Goal: Task Accomplishment & Management: Complete application form

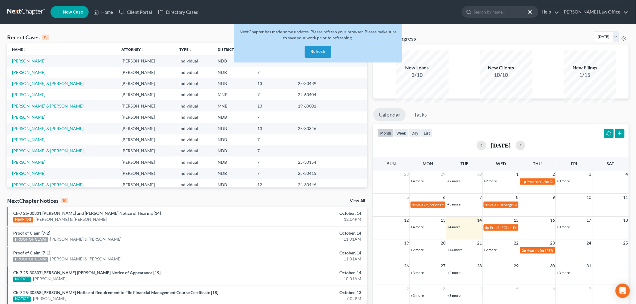
click at [324, 58] on button "Refresh" at bounding box center [318, 52] width 26 height 12
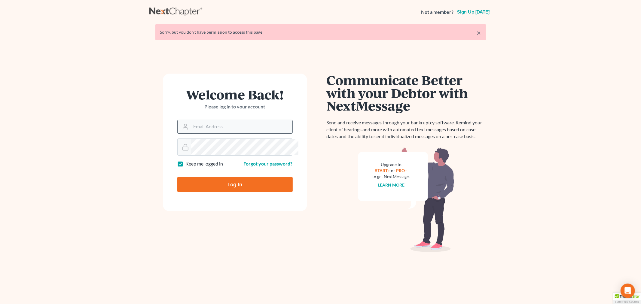
click at [238, 134] on input "Email Address" at bounding box center [241, 126] width 101 height 13
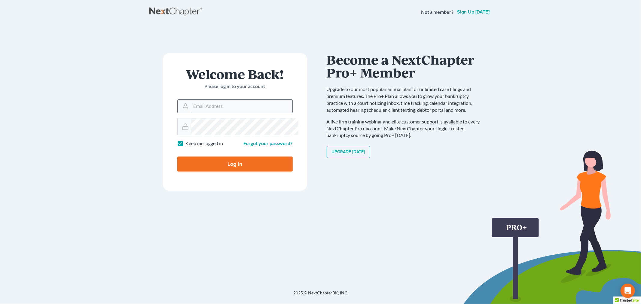
type input "[PERSON_NAME][EMAIL_ADDRESS][DOMAIN_NAME]"
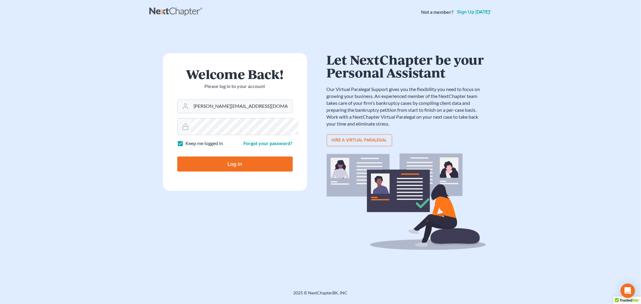
click at [244, 172] on input "Log In" at bounding box center [234, 164] width 115 height 15
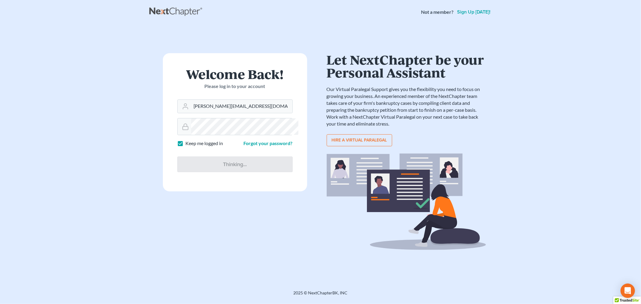
type input "Thinking..."
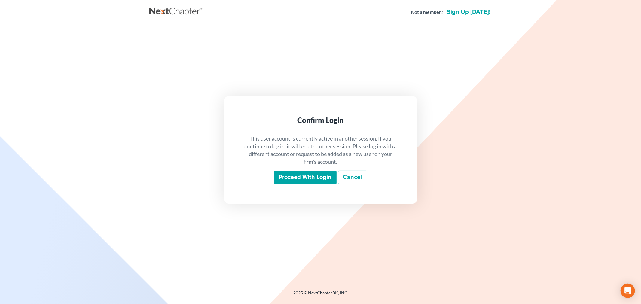
click at [318, 183] on input "Proceed with login" at bounding box center [305, 178] width 63 height 14
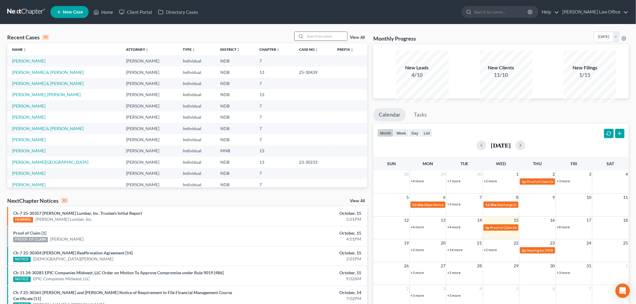
click at [314, 41] on input "search" at bounding box center [326, 36] width 42 height 9
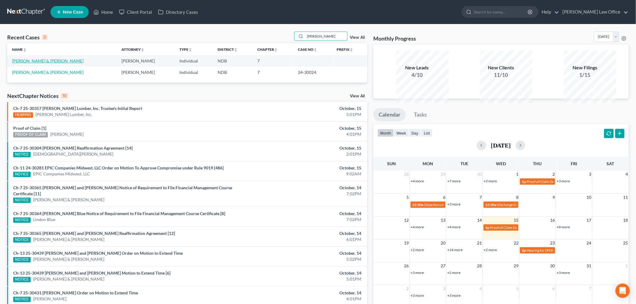
type input "[PERSON_NAME]"
click at [41, 63] on link "[PERSON_NAME] & [PERSON_NAME]" at bounding box center [48, 60] width 72 height 5
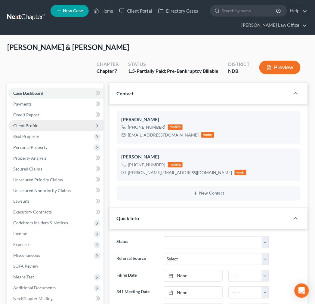
click at [55, 131] on span "Client Profile" at bounding box center [55, 125] width 95 height 11
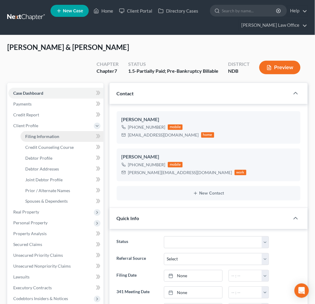
click at [70, 142] on link "Filing Information" at bounding box center [61, 136] width 83 height 11
select select "1"
select select "0"
select select "29"
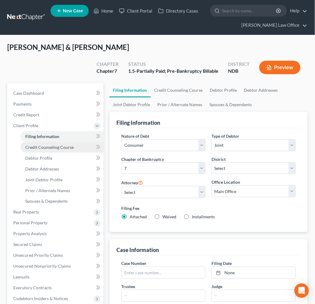
click at [65, 150] on span "Credit Counseling Course" at bounding box center [49, 147] width 48 height 5
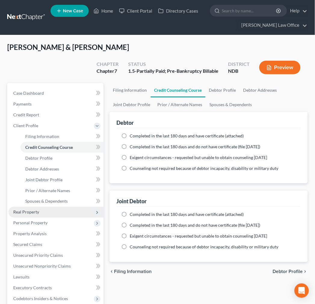
click at [39, 215] on span "Real Property" at bounding box center [26, 212] width 26 height 5
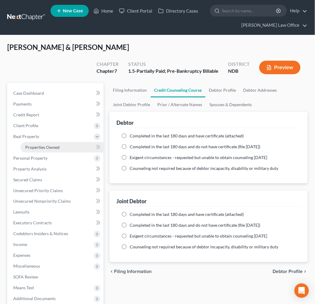
click at [71, 153] on link "Properties Owned" at bounding box center [61, 147] width 83 height 11
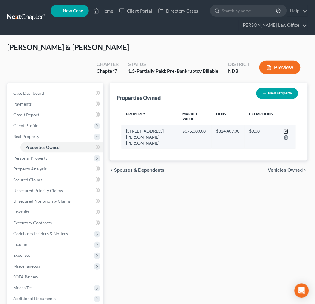
click at [288, 134] on icon "button" at bounding box center [286, 131] width 5 height 5
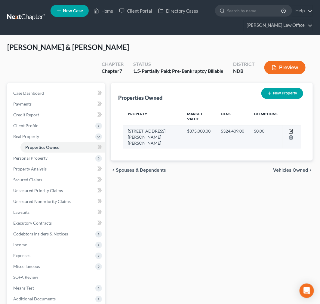
select select "29"
select select "17"
select select "2"
select select "1"
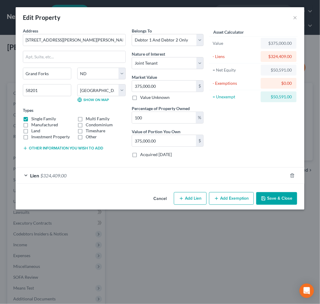
click at [218, 205] on button "Add Exemption" at bounding box center [231, 198] width 45 height 13
select select "2"
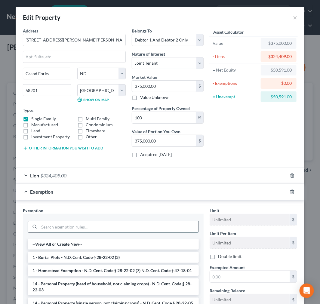
click at [96, 233] on input "search" at bounding box center [118, 226] width 159 height 11
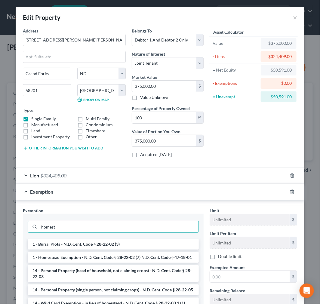
type input "homest"
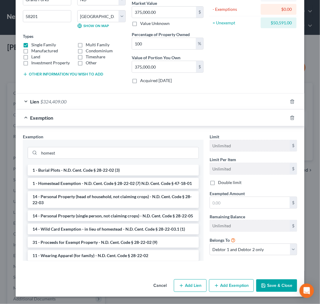
scroll to position [167, 0]
click at [158, 178] on li "1 - Homestead Exemption - N.D. Cent. Code § 28-22-02 (7) N.D. Cent. Code § 47-1…" at bounding box center [113, 183] width 171 height 11
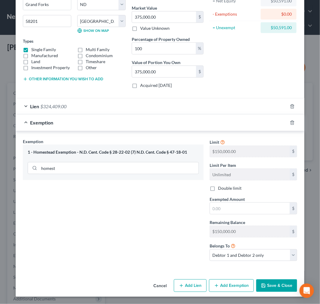
scroll to position [80, 0]
drag, startPoint x: 269, startPoint y: 40, endPoint x: 296, endPoint y: 41, distance: 27.4
click at [296, 34] on div "= Unexempt $50,591.00" at bounding box center [253, 27] width 89 height 13
copy div "50,591.00"
click at [250, 214] on input "text" at bounding box center [250, 208] width 80 height 11
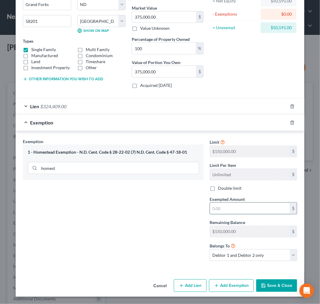
paste input "50,591.00"
type input "50,591.00"
click at [187, 258] on div "Exemption Set must be selected for CA. Exemption * 1 - Homestead Exemption - N.…" at bounding box center [113, 202] width 187 height 128
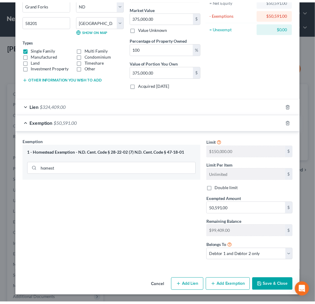
scroll to position [147, 0]
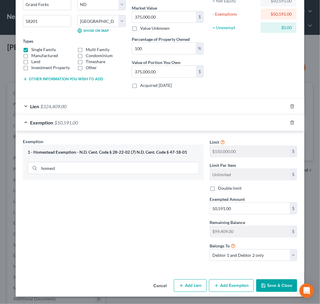
click at [265, 292] on button "Save & Close" at bounding box center [276, 285] width 41 height 13
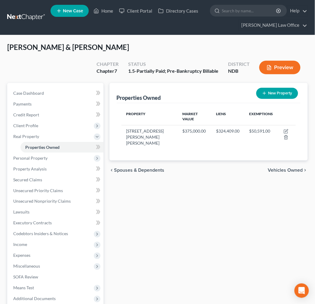
click at [97, 149] on icon at bounding box center [97, 147] width 3 height 4
click at [54, 164] on span "Personal Property" at bounding box center [55, 158] width 95 height 11
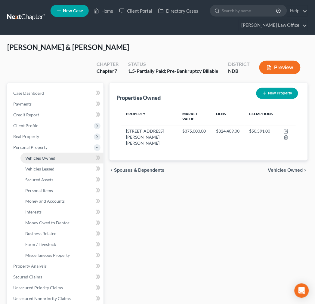
click at [76, 164] on link "Vehicles Owned" at bounding box center [61, 158] width 83 height 11
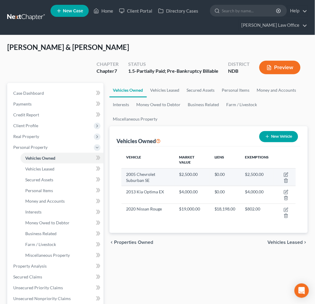
click at [216, 186] on td "$0.00" at bounding box center [225, 176] width 31 height 17
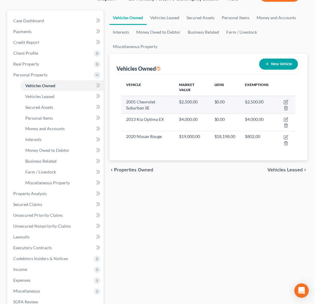
scroll to position [80, 0]
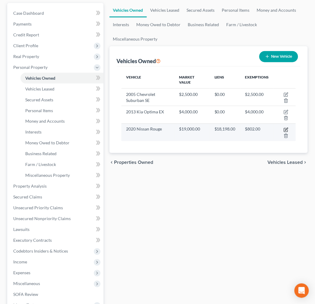
click at [288, 132] on icon "button" at bounding box center [286, 130] width 5 height 5
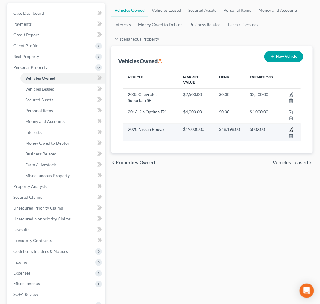
select select "0"
select select "6"
select select "2"
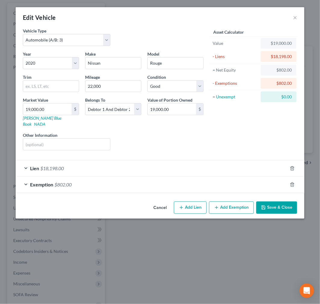
click at [104, 192] on div "Exemption $802.00" at bounding box center [152, 185] width 272 height 16
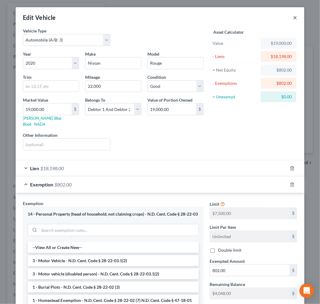
click at [296, 19] on button "×" at bounding box center [295, 17] width 4 height 7
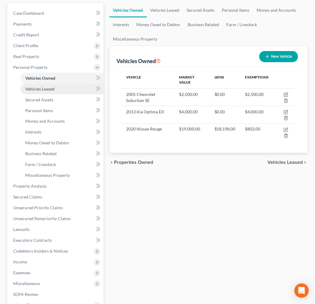
click at [73, 94] on link "Vehicles Leased" at bounding box center [61, 89] width 83 height 11
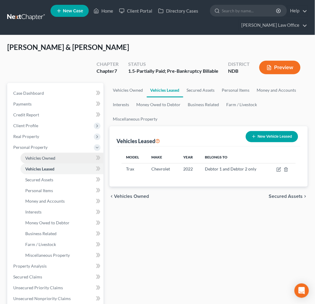
click at [55, 161] on span "Vehicles Owned" at bounding box center [40, 157] width 30 height 5
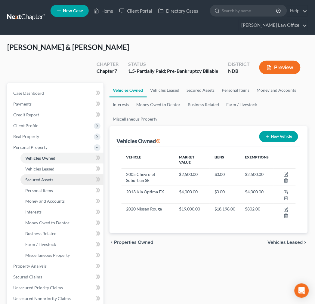
click at [56, 185] on link "Secured Assets" at bounding box center [61, 179] width 83 height 11
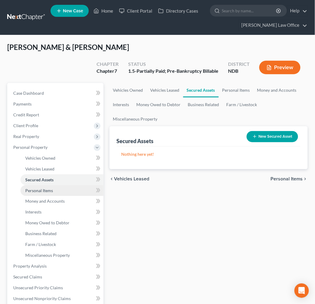
click at [51, 193] on span "Personal Items" at bounding box center [39, 190] width 28 height 5
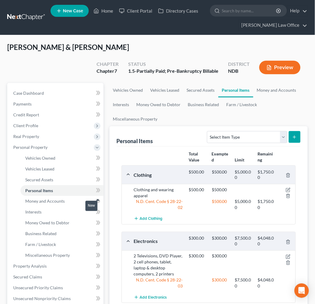
click at [100, 160] on icon at bounding box center [98, 158] width 3 height 4
click at [100, 171] on icon at bounding box center [98, 169] width 3 height 4
click at [99, 183] on icon at bounding box center [98, 180] width 5 height 8
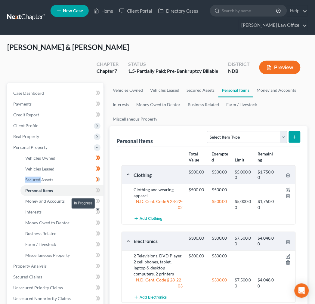
click at [99, 183] on icon at bounding box center [98, 180] width 5 height 8
click at [281, 224] on div "Add Clothing" at bounding box center [213, 218] width 165 height 11
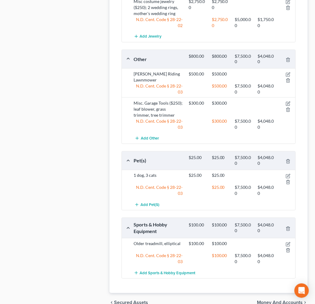
scroll to position [508, 0]
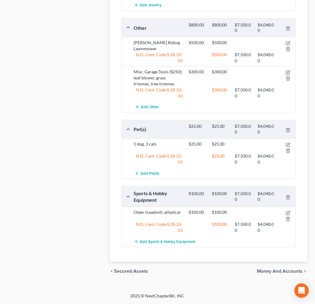
click at [257, 269] on span "Money and Accounts" at bounding box center [280, 271] width 46 height 5
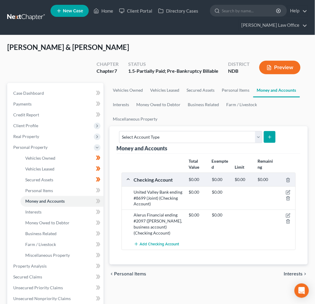
click at [268, 143] on form "Select Account Type Brokerage (A/B: 18, SOFA: 20) Cash on Hand (A/B: 16) Certif…" at bounding box center [197, 137] width 157 height 12
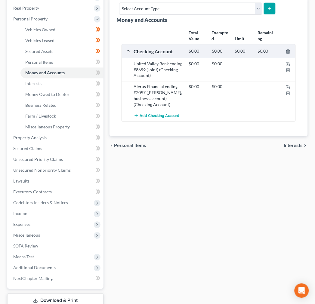
scroll to position [134, 0]
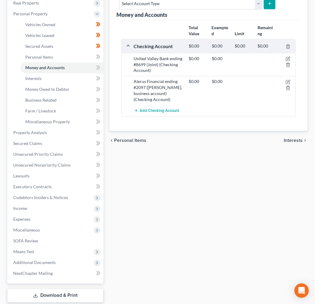
click at [288, 143] on span "Interests" at bounding box center [293, 140] width 19 height 5
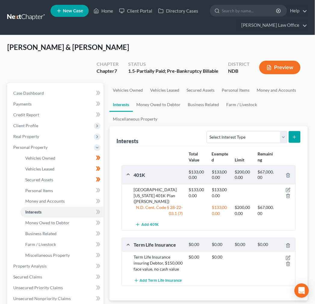
click at [197, 180] on div "$133,000.00" at bounding box center [197, 174] width 23 height 11
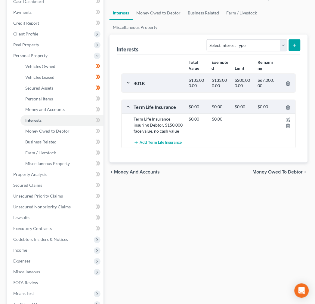
scroll to position [134, 0]
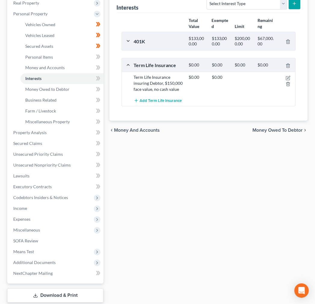
click at [253, 133] on span "Money Owed to Debtor" at bounding box center [278, 130] width 50 height 5
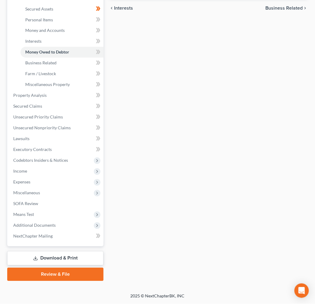
scroll to position [241, 0]
click at [37, 105] on span "Secured Claims" at bounding box center [27, 106] width 29 height 5
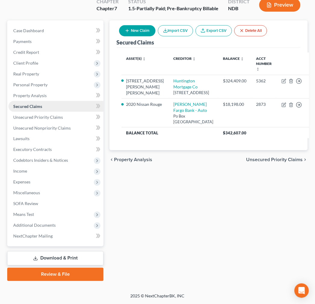
scroll to position [150, 0]
click at [73, 112] on link "Unsecured Priority Claims" at bounding box center [55, 117] width 95 height 11
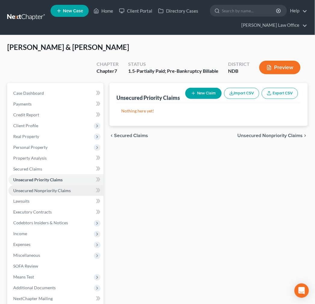
click at [71, 193] on span "Unsecured Nonpriority Claims" at bounding box center [41, 190] width 57 height 5
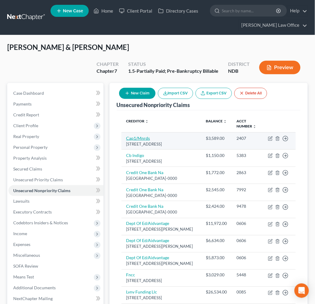
click at [146, 141] on link "Cap1/Mnrds" at bounding box center [138, 138] width 24 height 5
select select "46"
select select "2"
select select "1"
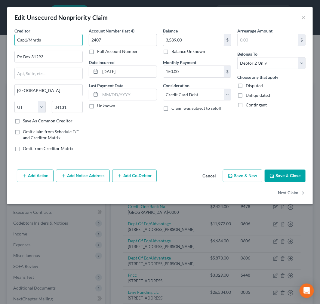
click at [73, 46] on input "Cap1/Mnrds" at bounding box center [48, 40] width 68 height 12
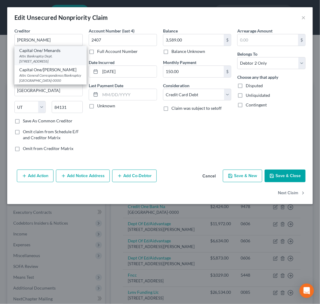
click at [78, 64] on div "Attn: Bankruptcy Dept. [STREET_ADDRESS]" at bounding box center [50, 59] width 63 height 10
type input "Capital One/ Menards"
type input "Attn: Bankruptcy Dept."
type input "PO Box 30258"
type input "84130-0000"
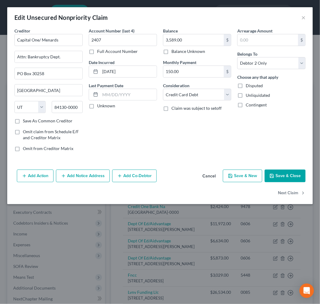
click at [274, 182] on button "Save & Close" at bounding box center [285, 176] width 41 height 13
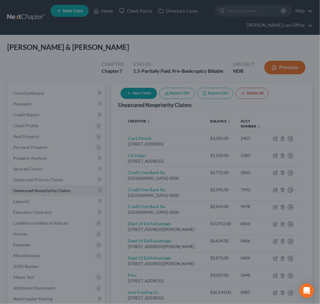
type input "0"
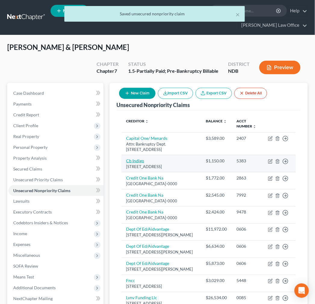
click at [144, 163] on link "Cb Indigo" at bounding box center [135, 160] width 18 height 5
select select "38"
select select "2"
select select "1"
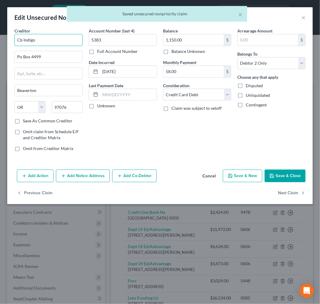
click at [26, 46] on input "Cb Indigo" at bounding box center [48, 40] width 68 height 12
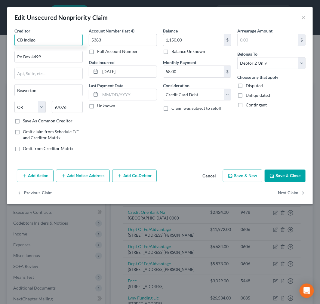
type input "CB Indigo"
click at [274, 182] on button "Save & Close" at bounding box center [285, 176] width 41 height 13
type input "0"
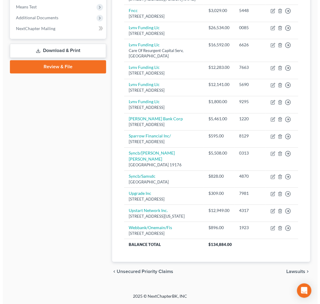
scroll to position [307, 0]
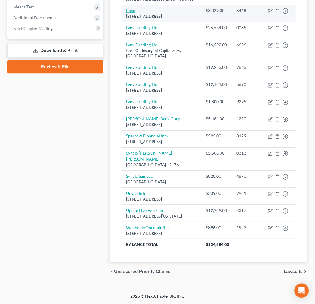
click at [135, 13] on link "Fncc" at bounding box center [130, 10] width 9 height 5
select select "43"
select select "2"
select select "1"
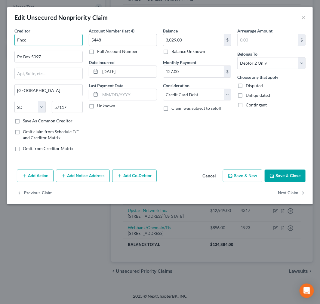
click at [42, 46] on input "Fncc" at bounding box center [48, 40] width 68 height 12
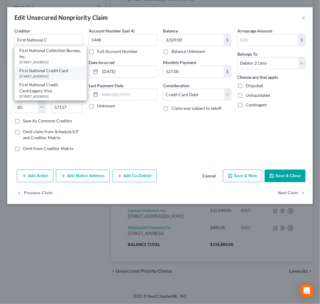
click at [53, 79] on div "[STREET_ADDRESS]" at bounding box center [50, 76] width 63 height 5
type input "First National Credit Card"
type input "[STREET_ADDRESS]"
type input "PO Box 5097"
type input "57117-5097"
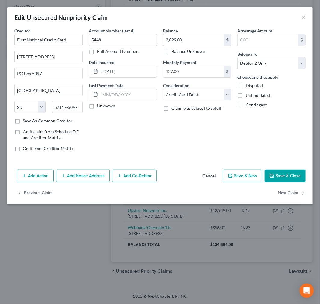
click at [286, 182] on button "Save & Close" at bounding box center [285, 176] width 41 height 13
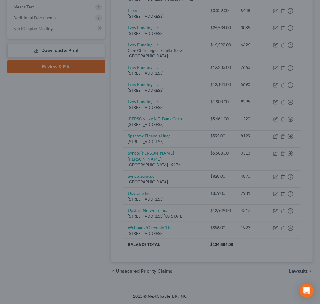
type input "0"
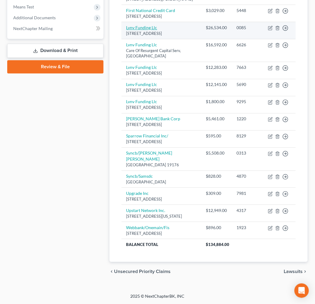
click at [149, 30] on link "Lvnv Funding Llc" at bounding box center [141, 27] width 31 height 5
select select "42"
select select "0"
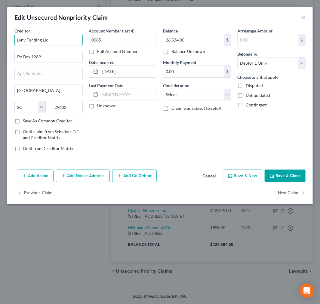
click at [76, 46] on input "Lvnv Funding Llc" at bounding box center [48, 40] width 68 height 12
type input "k"
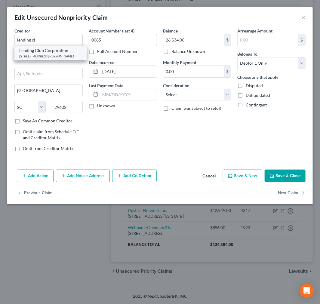
click at [56, 59] on div "[STREET_ADDRESS][PERSON_NAME]" at bounding box center [50, 56] width 63 height 5
type input "Lending Club Corporation"
type input "[STREET_ADDRESS][PERSON_NAME]"
type input "[GEOGRAPHIC_DATA]"
select select "4"
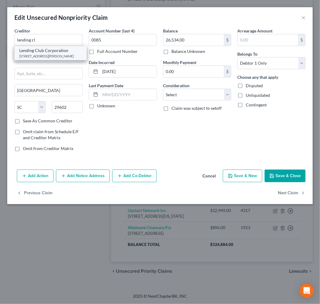
type input "94105"
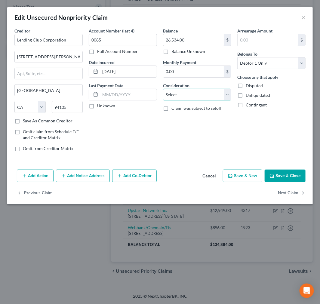
click at [190, 101] on select "Select Cable / Satellite Services Collection Agency Credit Card Debt Debt Couns…" at bounding box center [197, 95] width 68 height 12
select select "10"
click at [163, 101] on select "Select Cable / Satellite Services Collection Agency Credit Card Debt Debt Couns…" at bounding box center [197, 95] width 68 height 12
click at [94, 182] on button "Add Notice Address" at bounding box center [83, 176] width 54 height 13
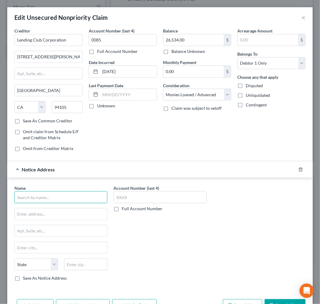
click at [51, 203] on input "text" at bounding box center [60, 197] width 93 height 12
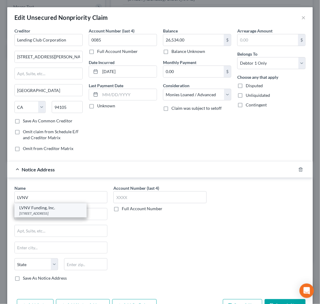
click at [44, 216] on div "[STREET_ADDRESS]" at bounding box center [50, 213] width 63 height 5
type input "LVNV Funding, Inc."
type input "PO Box 10497"
type input "[GEOGRAPHIC_DATA]"
select select "42"
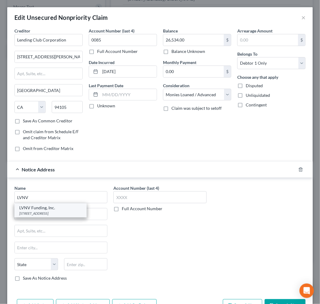
type input "29603"
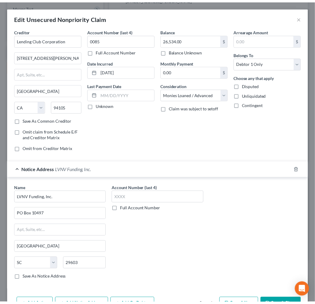
scroll to position [143, 0]
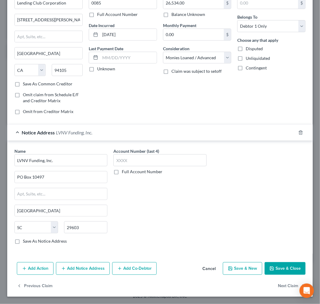
click at [275, 262] on button "Save & Close" at bounding box center [285, 268] width 41 height 13
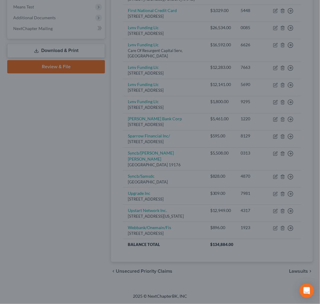
type input "0"
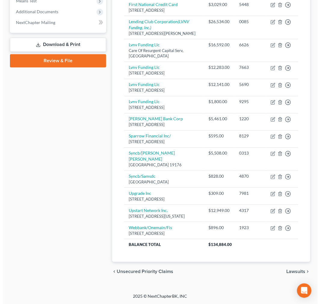
scroll to position [508, 0]
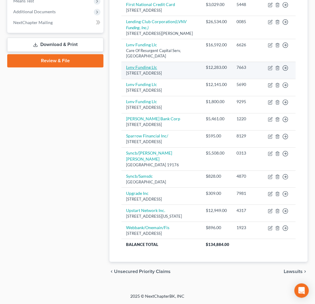
click at [143, 65] on link "Lvnv Funding Llc" at bounding box center [141, 67] width 31 height 5
select select "42"
select select "0"
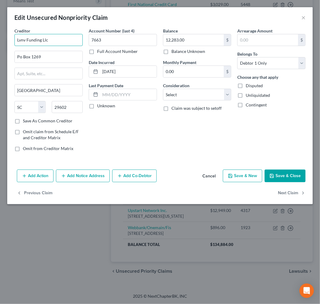
click at [82, 46] on input "Lvnv Funding Llc" at bounding box center [48, 40] width 68 height 12
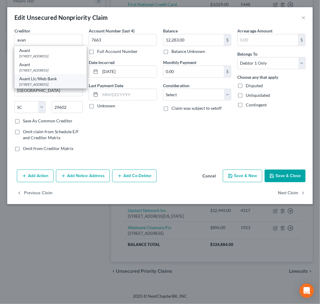
click at [52, 87] on div "[STREET_ADDRESS]" at bounding box center [50, 84] width 63 height 5
type input "Avant Llc/Web Bank"
type input "[STREET_ADDRESS]"
type input "PO Box 1429"
type input "[PERSON_NAME] Stream"
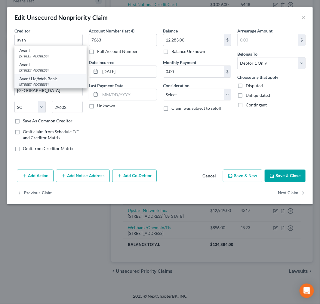
select select "14"
type input "60132-1429"
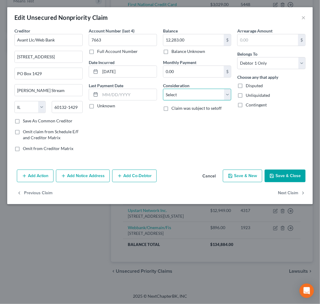
click at [212, 101] on select "Select Cable / Satellite Services Collection Agency Credit Card Debt Debt Couns…" at bounding box center [197, 95] width 68 height 12
select select "10"
click at [163, 101] on select "Select Cable / Satellite Services Collection Agency Credit Card Debt Debt Couns…" at bounding box center [197, 95] width 68 height 12
click at [103, 182] on button "Add Notice Address" at bounding box center [83, 176] width 54 height 13
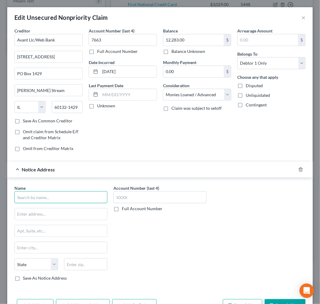
click at [51, 203] on input "text" at bounding box center [60, 197] width 93 height 12
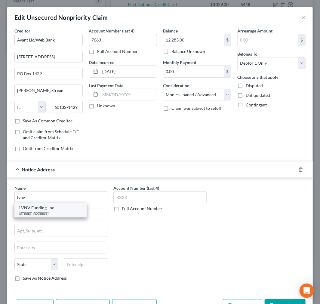
click at [54, 211] on div "LVNV Funding, Inc." at bounding box center [50, 208] width 63 height 6
type input "LVNV Funding, Inc."
type input "PO Box 10497"
type input "[GEOGRAPHIC_DATA]"
select select "42"
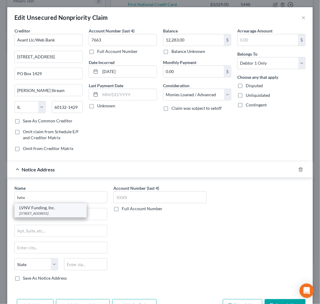
type input "29603"
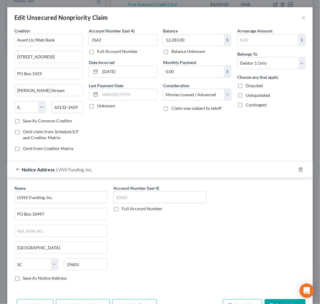
scroll to position [143, 0]
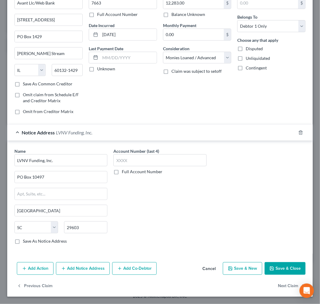
click at [277, 262] on button "Save & Close" at bounding box center [285, 268] width 41 height 13
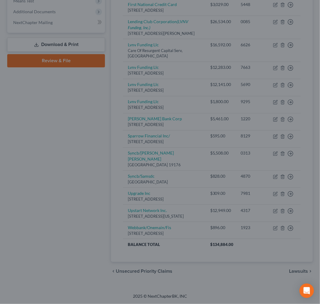
scroll to position [0, 0]
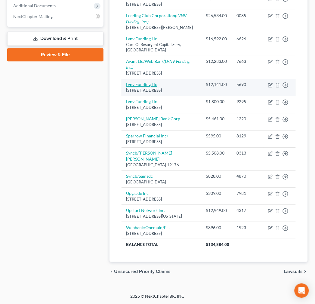
click at [154, 85] on link "Lvnv Funding Llc" at bounding box center [141, 84] width 31 height 5
select select "42"
select select "1"
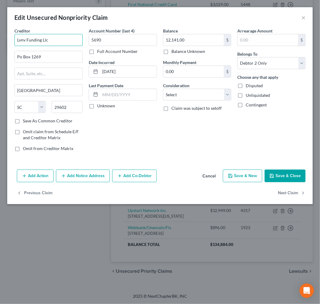
click at [70, 46] on input "Lvnv Funding Llc" at bounding box center [48, 40] width 68 height 12
type input "p"
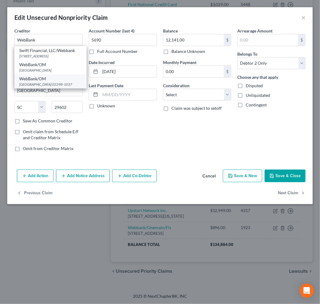
click at [50, 87] on div "[GEOGRAPHIC_DATA] 02298-1037" at bounding box center [50, 84] width 63 height 5
type input "WebBank/OM"
type input "PO Box 981037"
type input "[GEOGRAPHIC_DATA]"
select select "22"
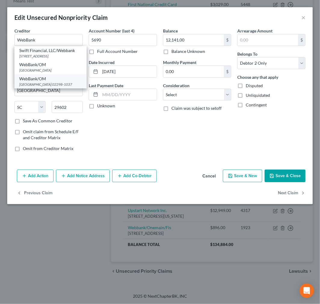
type input "02298-1037"
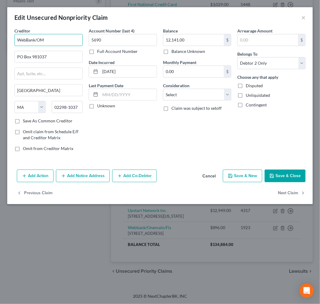
click at [64, 46] on input "WebBank/OM" at bounding box center [48, 40] width 68 height 12
type input "WebBank/Prosper"
click at [189, 101] on select "Select Cable / Satellite Services Collection Agency Credit Card Debt Debt Couns…" at bounding box center [197, 95] width 68 height 12
select select "10"
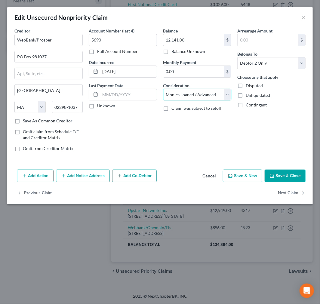
click at [163, 101] on select "Select Cable / Satellite Services Collection Agency Credit Card Debt Debt Couns…" at bounding box center [197, 95] width 68 height 12
click at [109, 182] on button "Add Notice Address" at bounding box center [83, 176] width 54 height 13
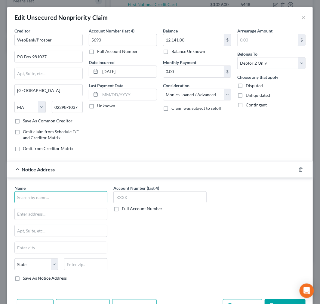
click at [71, 203] on input "text" at bounding box center [60, 197] width 93 height 12
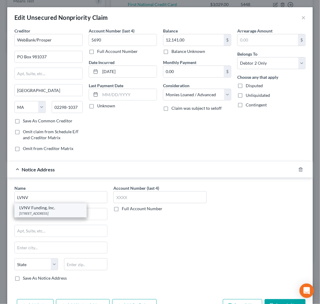
click at [56, 216] on div "[STREET_ADDRESS]" at bounding box center [50, 213] width 63 height 5
type input "LVNV Funding, Inc."
type input "PO Box 10497"
type input "[GEOGRAPHIC_DATA]"
select select "42"
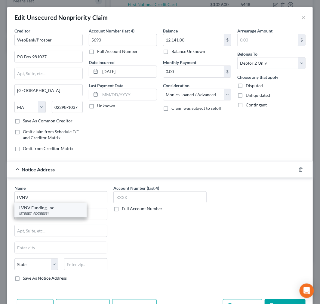
type input "29603"
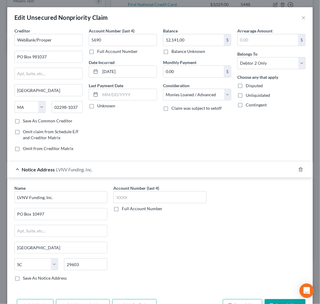
scroll to position [143, 0]
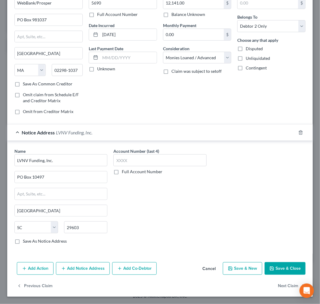
click at [269, 262] on button "Save & Close" at bounding box center [285, 268] width 41 height 13
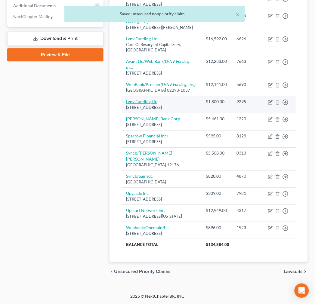
click at [154, 104] on link "Lvnv Funding Llc" at bounding box center [141, 101] width 31 height 5
select select "42"
select select "0"
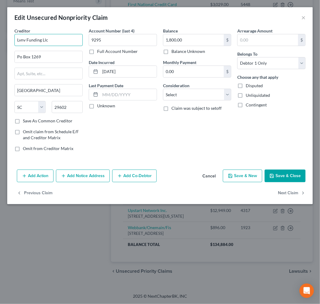
click at [74, 46] on input "Lvnv Funding Llc" at bounding box center [48, 40] width 68 height 12
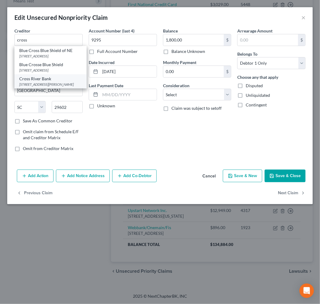
click at [51, 88] on div "Cross River Bank [STREET_ADDRESS][PERSON_NAME]" at bounding box center [50, 81] width 72 height 14
type input "Cross River Bank"
type input "[STREET_ADDRESS]"
type input "Fort [PERSON_NAME]"
select select "33"
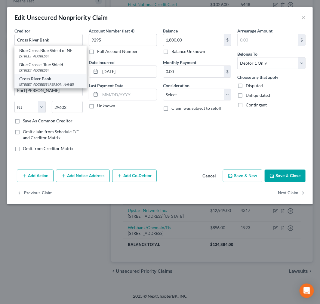
type input "07024"
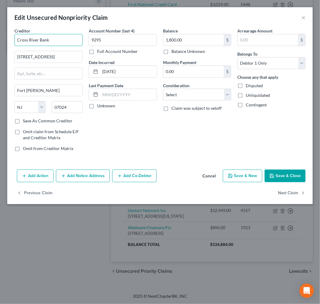
click at [64, 46] on input "Cross River Bank" at bounding box center [48, 40] width 68 height 12
type input "Cross River Bank/Best Egg"
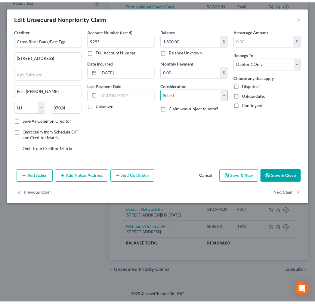
scroll to position [0, 0]
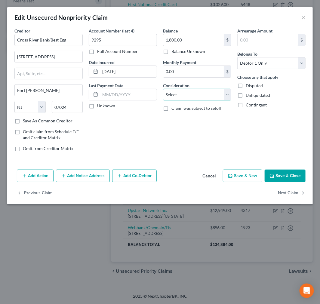
drag, startPoint x: 204, startPoint y: 115, endPoint x: 197, endPoint y: 122, distance: 9.8
click at [204, 101] on select "Select Cable / Satellite Services Collection Agency Credit Card Debt Debt Couns…" at bounding box center [197, 95] width 68 height 12
select select "10"
click at [163, 101] on select "Select Cable / Satellite Services Collection Agency Credit Card Debt Debt Couns…" at bounding box center [197, 95] width 68 height 12
click at [278, 182] on button "Save & Close" at bounding box center [285, 176] width 41 height 13
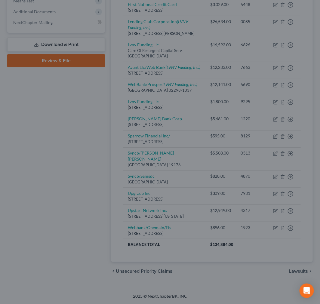
type input "0"
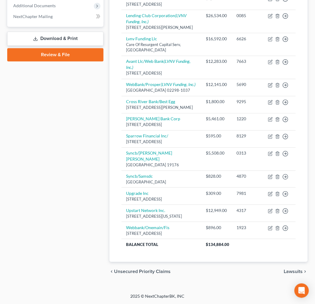
scroll to position [615, 0]
click at [47, 173] on div "Case Dashboard Payments Invoices Payments Payments Credit Report Client Profile" at bounding box center [55, 41] width 102 height 481
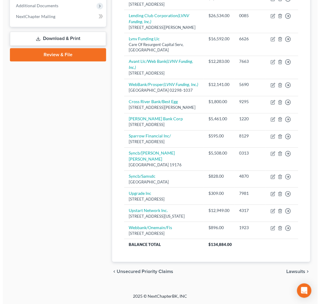
scroll to position [349, 0]
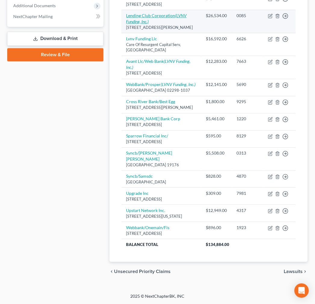
click at [148, 24] on link "Lending Club Corporation (LVNV Funding, Inc.)" at bounding box center [156, 18] width 60 height 11
select select "4"
select select "10"
select select "0"
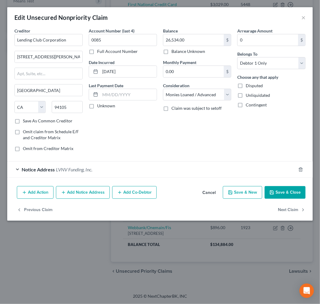
click at [95, 199] on button "Add Notice Address" at bounding box center [83, 192] width 54 height 13
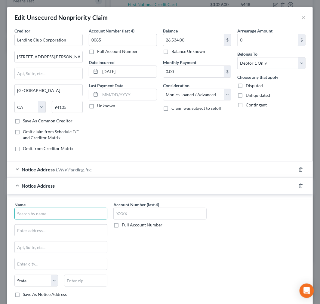
click at [66, 220] on input "text" at bounding box center [60, 214] width 93 height 12
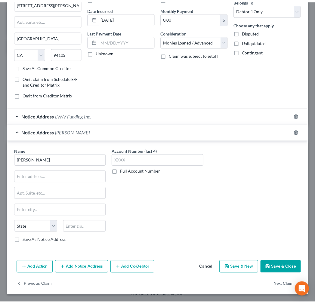
scroll to position [120, 0]
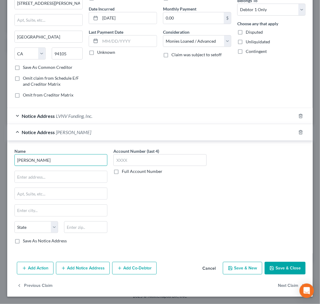
click at [44, 166] on input "[PERSON_NAME]" at bounding box center [60, 160] width 93 height 12
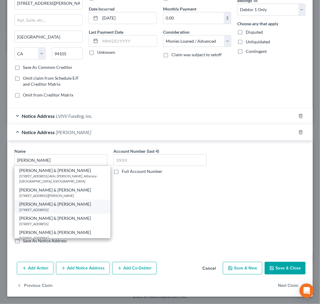
click at [75, 212] on div "[STREET_ADDRESS]" at bounding box center [62, 209] width 86 height 5
type input "[PERSON_NAME] & [PERSON_NAME]"
type input "[STREET_ADDRESS]"
type input "Ste. 250"
type input "[GEOGRAPHIC_DATA]"
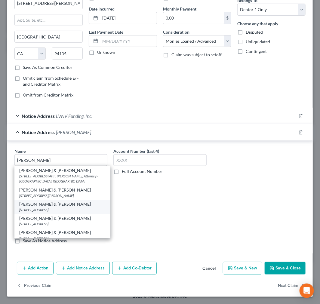
select select "24"
type input "55441"
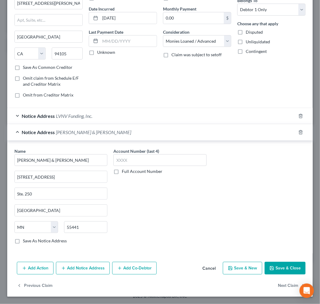
click at [281, 275] on button "Save & Close" at bounding box center [285, 268] width 41 height 13
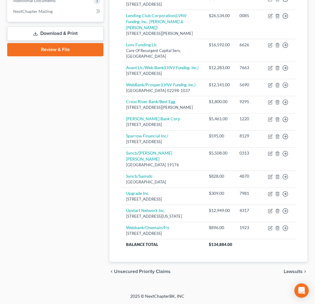
click at [62, 242] on div "Case Dashboard Payments Invoices Payments Payments Credit Report Client Profile" at bounding box center [55, 38] width 102 height 486
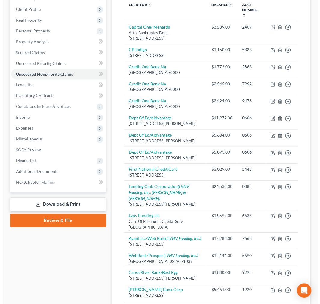
scroll to position [0, 0]
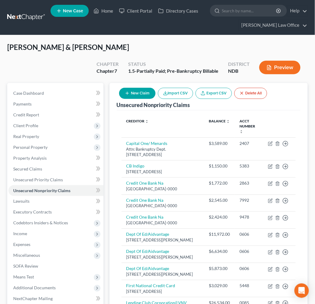
click at [151, 99] on button "New Claim" at bounding box center [137, 93] width 36 height 11
select select "2"
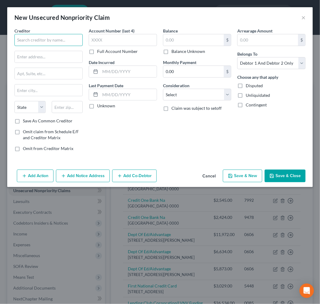
click at [56, 46] on input "text" at bounding box center [48, 40] width 68 height 12
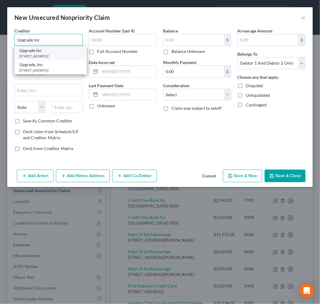
type input "Upgrade Inc"
click at [50, 59] on div "[STREET_ADDRESS]" at bounding box center [50, 56] width 63 height 5
type input "[STREET_ADDRESS]"
type input "[GEOGRAPHIC_DATA]"
select select "4"
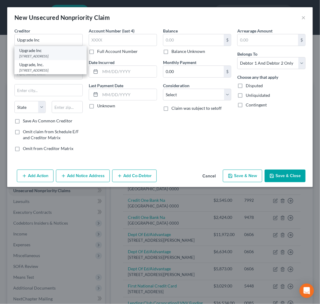
type input "94111"
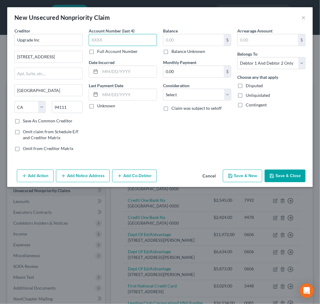
click at [122, 46] on input "text" at bounding box center [123, 40] width 68 height 12
type input "1817"
click at [191, 46] on input "text" at bounding box center [193, 39] width 60 height 11
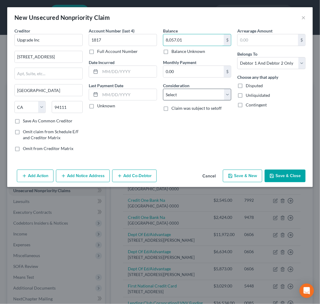
type input "8,057.01"
click at [188, 101] on select "Select Cable / Satellite Services Collection Agency Credit Card Debt Debt Couns…" at bounding box center [197, 95] width 68 height 12
select select "10"
click at [163, 101] on select "Select Cable / Satellite Services Collection Agency Credit Card Debt Debt Couns…" at bounding box center [197, 95] width 68 height 12
click at [109, 182] on button "Add Notice Address" at bounding box center [83, 176] width 54 height 13
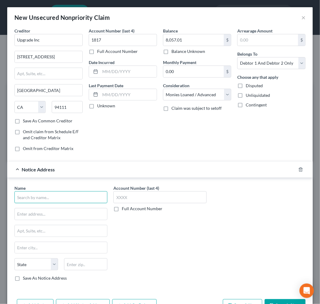
click at [84, 203] on input "text" at bounding box center [60, 197] width 93 height 12
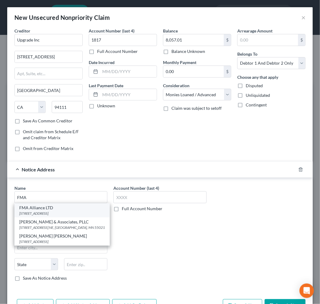
click at [59, 216] on div "[STREET_ADDRESS]" at bounding box center [62, 213] width 86 height 5
type input "FMA Alliance LTD"
type input "[STREET_ADDRESS]"
type input "[GEOGRAPHIC_DATA]"
select select "45"
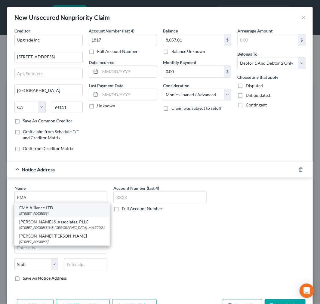
type input "77066"
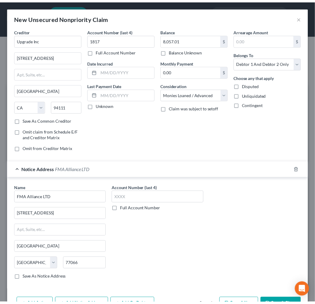
scroll to position [122, 0]
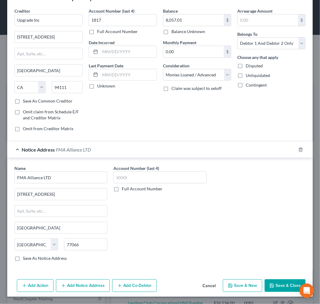
click at [281, 279] on button "Save & Close" at bounding box center [285, 285] width 41 height 13
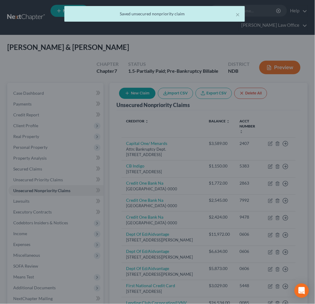
scroll to position [0, 0]
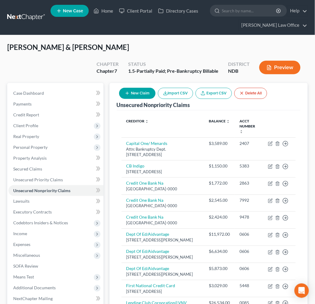
click at [269, 101] on div "New Claim Import CSV Export CSV Delete All" at bounding box center [193, 93] width 153 height 16
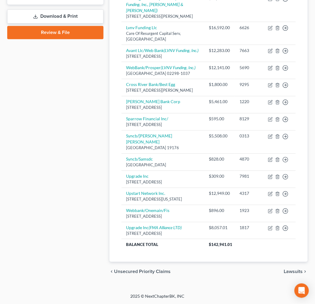
scroll to position [684, 0]
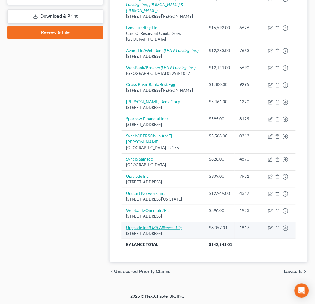
click at [154, 225] on icon "(FMA Alliance LTD)" at bounding box center [165, 227] width 33 height 5
select select "4"
select select "10"
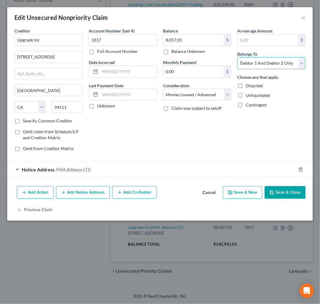
click at [268, 69] on select "Select Debtor 1 Only Debtor 2 Only Debtor 1 And Debtor 2 Only At Least One Of T…" at bounding box center [271, 63] width 68 height 12
select select "0"
click at [237, 69] on select "Select Debtor 1 Only Debtor 2 Only Debtor 1 And Debtor 2 Only At Least One Of T…" at bounding box center [271, 63] width 68 height 12
click at [269, 195] on icon "button" at bounding box center [271, 192] width 5 height 5
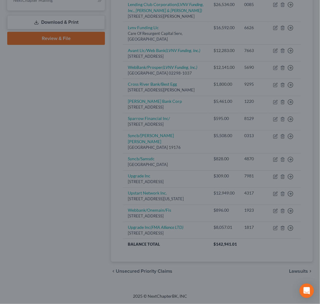
type input "0"
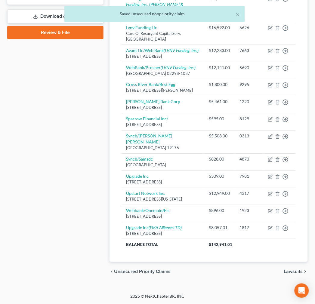
click at [41, 184] on div "Case Dashboard Payments Invoices Payments Payments Credit Report Client Profile" at bounding box center [55, 29] width 102 height 503
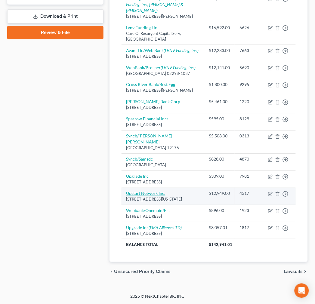
click at [155, 191] on link "Upstart Network Inc." at bounding box center [145, 193] width 39 height 5
select select "4"
select select "0"
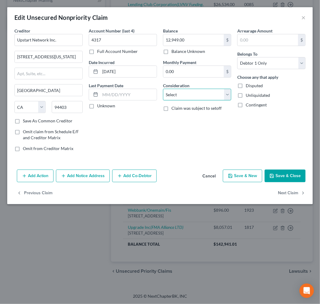
click at [201, 101] on select "Select Cable / Satellite Services Collection Agency Credit Card Debt Debt Couns…" at bounding box center [197, 95] width 68 height 12
select select "10"
click at [163, 101] on select "Select Cable / Satellite Services Collection Agency Credit Card Debt Debt Couns…" at bounding box center [197, 95] width 68 height 12
click at [93, 182] on button "Add Notice Address" at bounding box center [83, 176] width 54 height 13
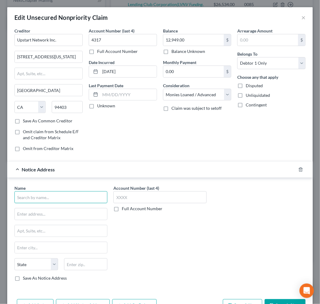
click at [61, 203] on input "text" at bounding box center [60, 197] width 93 height 12
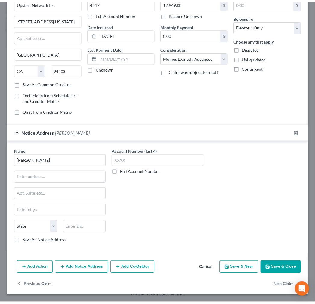
scroll to position [107, 0]
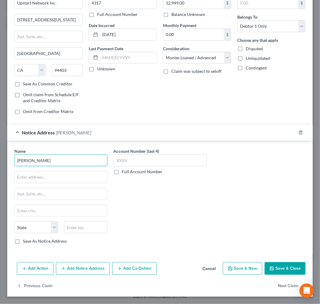
click at [58, 165] on input "[PERSON_NAME]" at bounding box center [60, 160] width 93 height 12
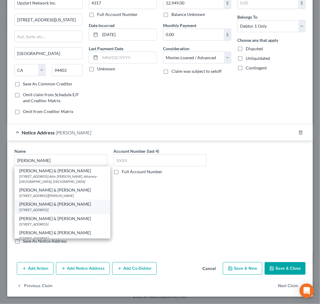
click at [51, 212] on div "[STREET_ADDRESS]" at bounding box center [62, 209] width 86 height 5
type input "[PERSON_NAME] & [PERSON_NAME]"
type input "[STREET_ADDRESS]"
type input "Ste. 250"
type input "[GEOGRAPHIC_DATA]"
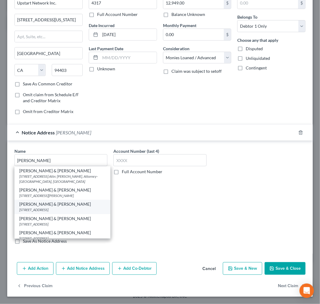
select select "24"
type input "55441"
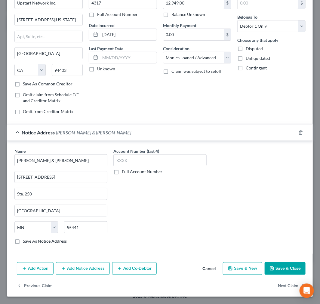
click at [277, 275] on button "Save & Close" at bounding box center [285, 268] width 41 height 13
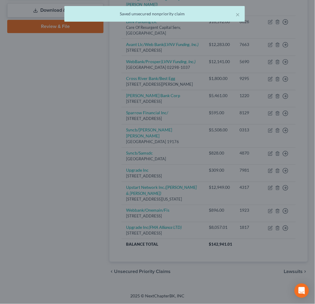
scroll to position [0, 0]
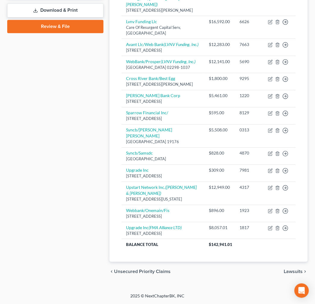
click at [98, 173] on div "Case Dashboard Payments Invoices Payments Payments Credit Report Client Profile" at bounding box center [55, 26] width 102 height 509
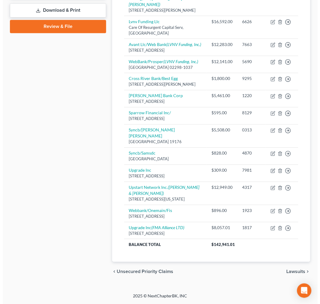
scroll to position [457, 0]
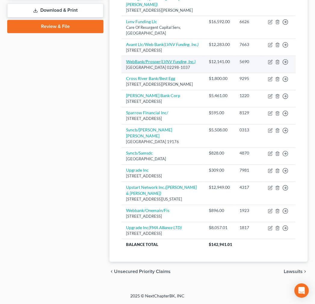
click at [161, 64] on icon "(LVNV Funding, Inc.)" at bounding box center [178, 61] width 35 height 5
select select "22"
select select "10"
select select "1"
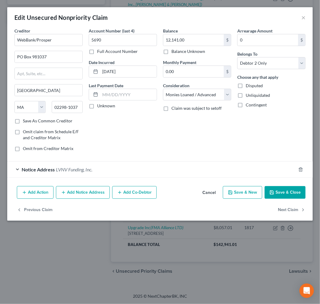
click at [96, 199] on button "Add Notice Address" at bounding box center [83, 192] width 54 height 13
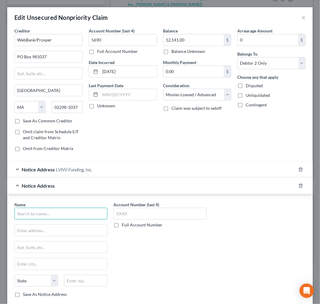
click at [54, 220] on input "text" at bounding box center [60, 214] width 93 height 12
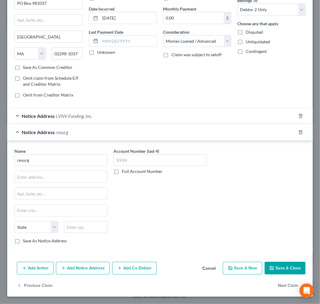
scroll to position [147, 0]
click at [76, 154] on input "resurg" at bounding box center [60, 160] width 93 height 12
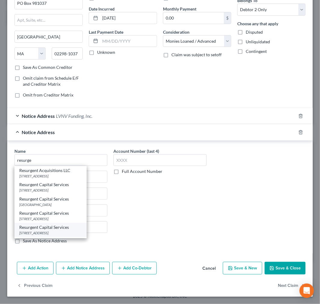
click at [78, 224] on div "Resurgent Capital Services" at bounding box center [50, 227] width 63 height 6
type input "Resurgent Capital Services"
type input "PO Box 1269"
type input "[GEOGRAPHIC_DATA]"
select select "42"
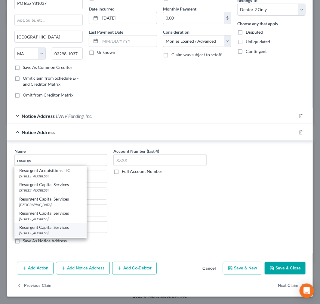
type input "29603-0000"
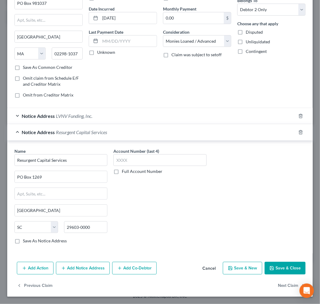
click at [272, 275] on button "Save & Close" at bounding box center [285, 268] width 41 height 13
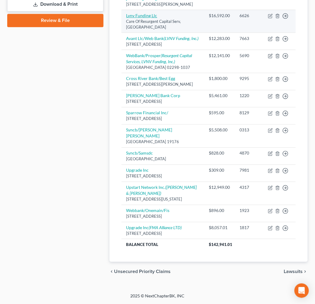
click at [152, 18] on link "Lvnv Funding Llc" at bounding box center [141, 15] width 31 height 5
select select "42"
select select "1"
select select "0"
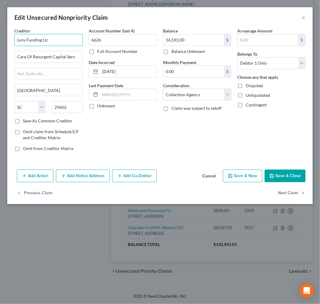
click at [69, 46] on input "Lvnv Funding Llc" at bounding box center [48, 40] width 68 height 12
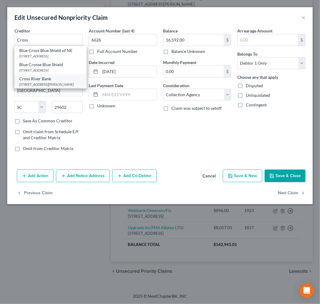
click at [58, 87] on div "[STREET_ADDRESS][PERSON_NAME]" at bounding box center [50, 84] width 63 height 5
type input "Cross River Bank"
type input "[STREET_ADDRESS]"
type input "Fort [PERSON_NAME]"
select select "33"
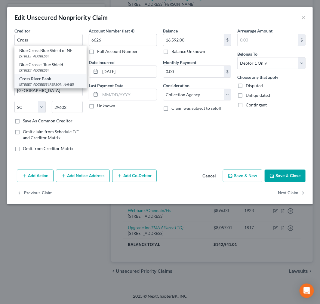
type input "07024"
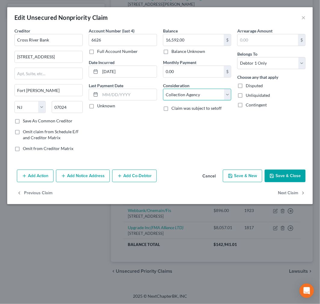
click at [179, 101] on select "Select Cable / Satellite Services Collection Agency Credit Card Debt Debt Couns…" at bounding box center [197, 95] width 68 height 12
select select "10"
click at [163, 101] on select "Select Cable / Satellite Services Collection Agency Credit Card Debt Debt Couns…" at bounding box center [197, 95] width 68 height 12
click at [94, 182] on button "Add Notice Address" at bounding box center [83, 176] width 54 height 13
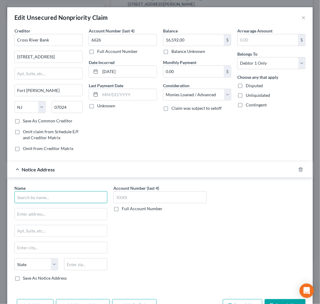
click at [84, 203] on input "text" at bounding box center [60, 197] width 93 height 12
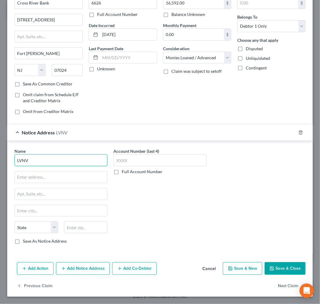
click at [66, 154] on input "LVNV" at bounding box center [60, 160] width 93 height 12
click at [47, 154] on input "LVNV" at bounding box center [60, 160] width 93 height 12
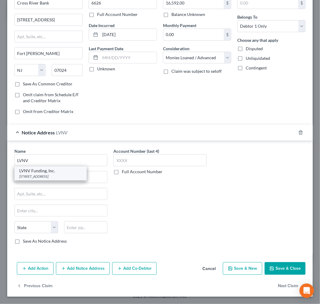
click at [40, 168] on div "LVNV Funding, Inc." at bounding box center [50, 171] width 63 height 6
type input "LVNV Funding, Inc."
type input "PO Box 10497"
type input "[GEOGRAPHIC_DATA]"
select select "42"
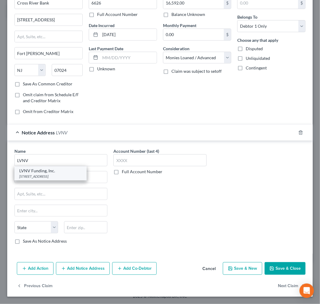
type input "29603"
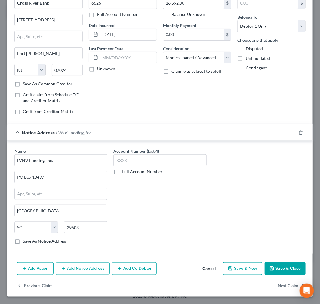
click at [105, 262] on button "Add Notice Address" at bounding box center [83, 268] width 54 height 13
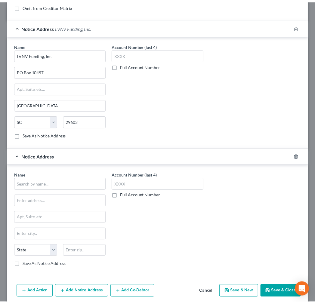
scroll to position [304, 0]
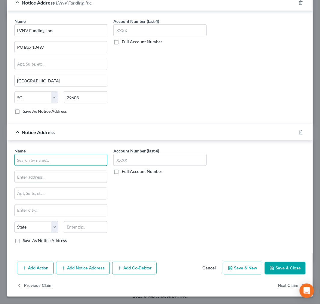
click at [86, 154] on input "text" at bounding box center [60, 160] width 93 height 12
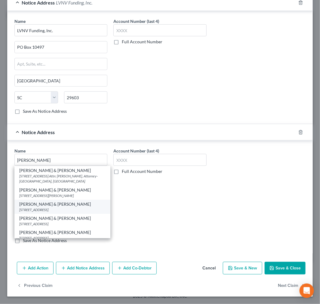
click at [64, 207] on div "[STREET_ADDRESS]" at bounding box center [62, 209] width 86 height 5
type input "[PERSON_NAME] & [PERSON_NAME]"
type input "[STREET_ADDRESS]"
type input "Ste. 250"
type input "[GEOGRAPHIC_DATA]"
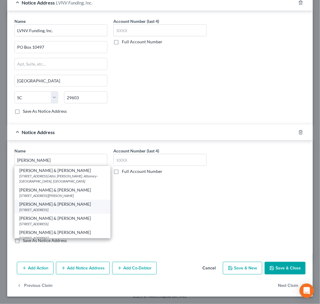
select select "24"
type input "55441"
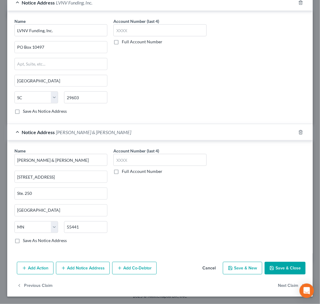
click at [265, 263] on button "Save & Close" at bounding box center [285, 268] width 41 height 13
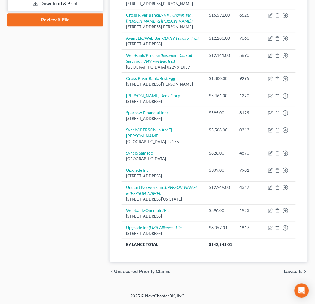
scroll to position [449, 0]
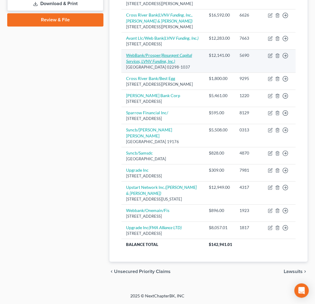
click at [145, 64] on icon "(Resurgent Capital Services, LVNV Funding, Inc.)" at bounding box center [159, 58] width 66 height 11
select select "22"
select select "10"
select select "1"
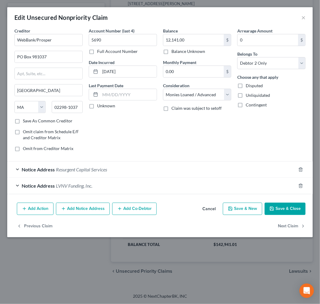
click at [280, 215] on button "Save & Close" at bounding box center [285, 209] width 41 height 13
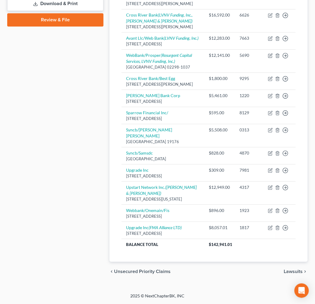
click at [62, 187] on div "Case Dashboard Payments Invoices Payments Payments Credit Report Client Profile" at bounding box center [55, 23] width 102 height 515
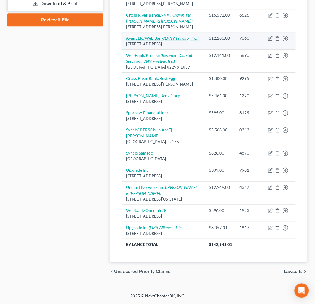
click at [164, 41] on icon "(LVNV Funding, Inc.)" at bounding box center [181, 37] width 35 height 5
select select "14"
select select "10"
select select "0"
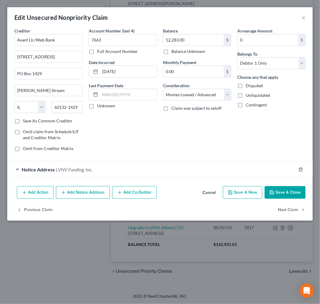
click at [267, 199] on button "Save & Close" at bounding box center [285, 192] width 41 height 13
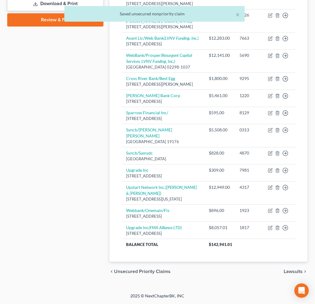
click at [77, 120] on div "Case Dashboard Payments Invoices Payments Payments Credit Report Client Profile" at bounding box center [55, 23] width 102 height 515
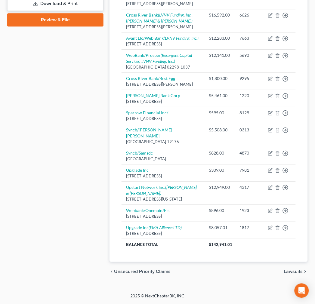
click at [98, 88] on div "Case Dashboard Payments Invoices Payments Payments Credit Report Client Profile" at bounding box center [55, 23] width 102 height 515
click at [94, 146] on div "Case Dashboard Payments Invoices Payments Payments Credit Report Client Profile" at bounding box center [55, 23] width 102 height 515
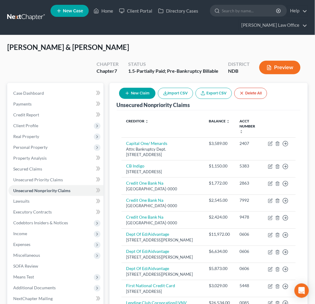
scroll to position [457, 0]
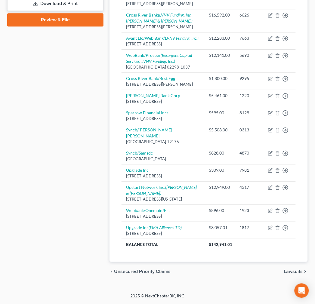
click at [101, 162] on div "Case Dashboard Payments Invoices Payments Payments Credit Report Client Profile" at bounding box center [55, 23] width 102 height 515
click at [77, 85] on div "Case Dashboard Payments Invoices Payments Payments Credit Report Client Profile" at bounding box center [55, 23] width 102 height 515
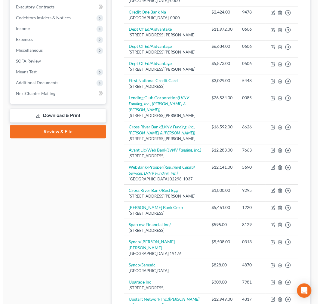
scroll to position [0, 0]
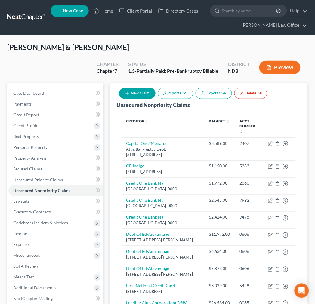
click at [155, 99] on button "New Claim" at bounding box center [137, 93] width 36 height 11
select select "2"
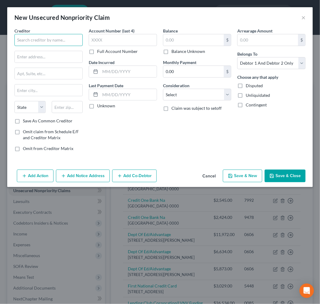
click at [67, 46] on input "text" at bounding box center [48, 40] width 68 height 12
type input "p"
click at [49, 46] on input "text" at bounding box center [48, 40] width 68 height 12
type input "Prosper Funding, LLC"
type input "PO Box 886081"
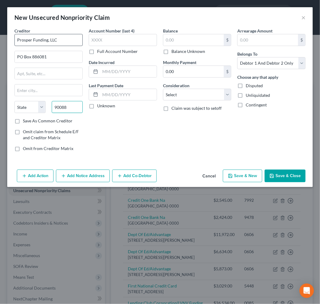
type input "90088"
type input "[GEOGRAPHIC_DATA]"
select select "4"
type input "90088-6081"
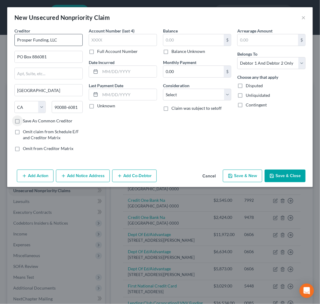
scroll to position [0, 0]
click at [191, 101] on select "Select Cable / Satellite Services Collection Agency Credit Card Debt Debt Couns…" at bounding box center [197, 95] width 68 height 12
select select "10"
click at [163, 101] on select "Select Cable / Satellite Services Collection Agency Credit Card Debt Debt Couns…" at bounding box center [197, 95] width 68 height 12
click at [185, 46] on input "text" at bounding box center [193, 39] width 60 height 11
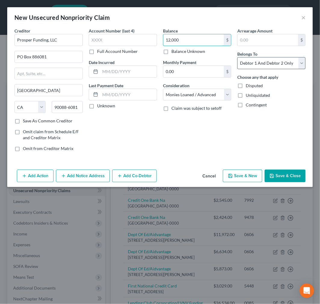
type input "12,000"
click at [268, 69] on select "Select Debtor 1 Only Debtor 2 Only Debtor 1 And Debtor 2 Only At Least One Of T…" at bounding box center [271, 63] width 68 height 12
select select "1"
click at [237, 69] on select "Select Debtor 1 Only Debtor 2 Only Debtor 1 And Debtor 2 Only At Least One Of T…" at bounding box center [271, 63] width 68 height 12
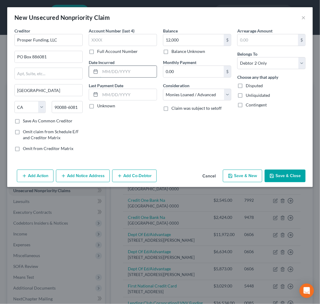
click at [118, 77] on input "text" at bounding box center [128, 71] width 57 height 11
type input "[DATE]"
click at [103, 182] on button "Add Notice Address" at bounding box center [83, 176] width 54 height 13
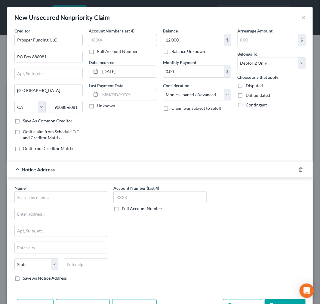
scroll to position [122, 0]
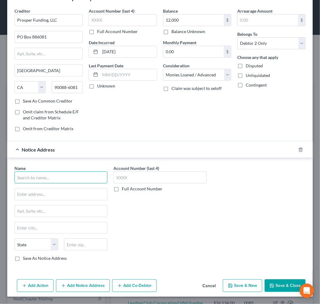
click at [75, 171] on input "text" at bounding box center [60, 177] width 93 height 12
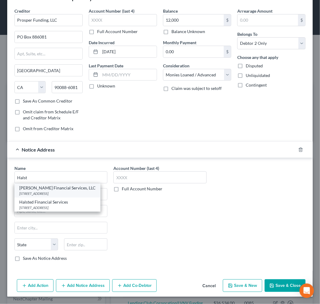
click at [59, 191] on div "[STREET_ADDRESS]" at bounding box center [57, 193] width 76 height 5
type input "[PERSON_NAME] Financial Services, LLC"
type input "PO Box 828"
type input "Skokie"
select select "14"
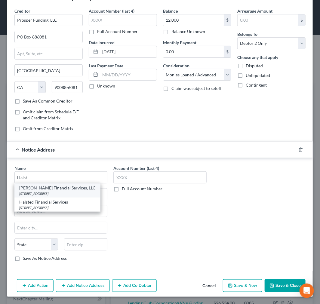
type input "60076-1606"
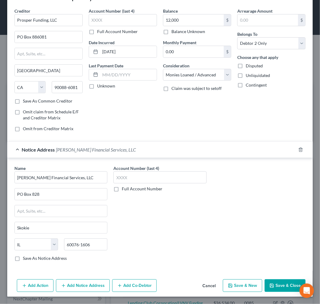
click at [101, 285] on button "Add Notice Address" at bounding box center [83, 285] width 54 height 13
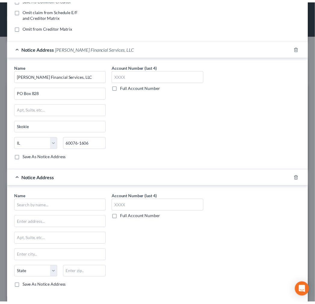
scroll to position [283, 0]
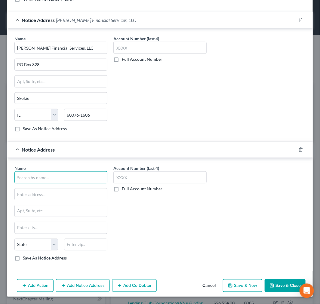
click at [85, 171] on input "text" at bounding box center [60, 177] width 93 height 12
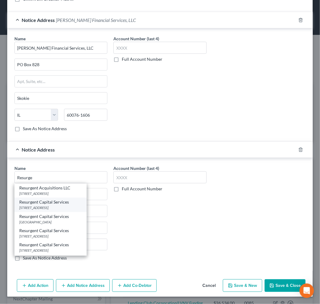
click at [54, 198] on div "Resurgent Capital Services [STREET_ADDRESS]" at bounding box center [50, 205] width 72 height 14
type input "Resurgent Capital Services"
type input "PO Box 10587"
type input "[GEOGRAPHIC_DATA]"
select select "42"
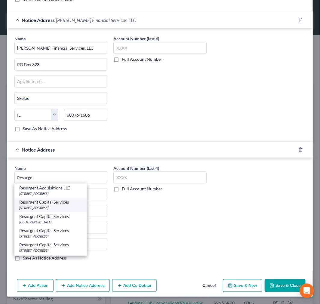
type input "29603-0000"
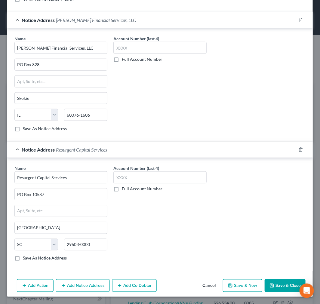
click at [274, 282] on button "Save & Close" at bounding box center [285, 285] width 41 height 13
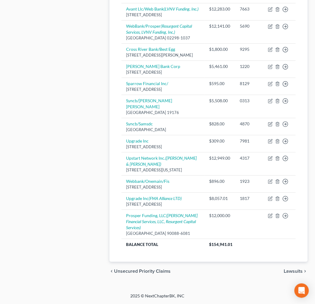
scroll to position [766, 0]
click at [106, 203] on div "Case Dashboard Payments Invoices Payments Payments Credit Report Client Profile" at bounding box center [55, 9] width 102 height 545
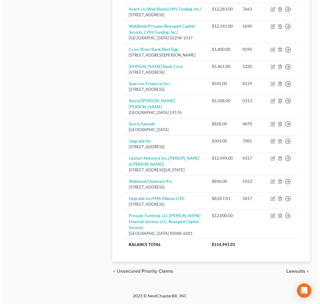
scroll to position [539, 0]
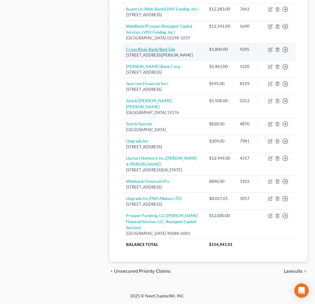
click at [173, 52] on link "Cross River Bank/Best Egg" at bounding box center [150, 49] width 49 height 5
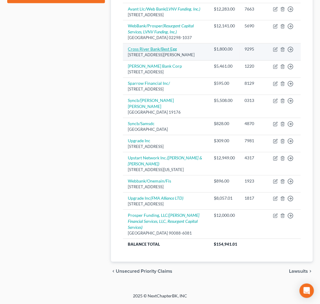
select select "33"
select select "10"
select select "0"
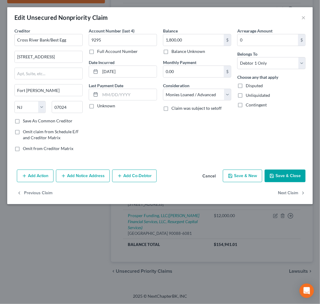
click at [100, 182] on button "Add Notice Address" at bounding box center [83, 176] width 54 height 13
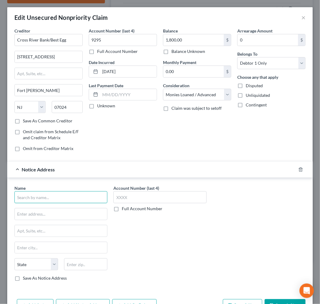
click at [69, 203] on input "text" at bounding box center [60, 197] width 93 height 12
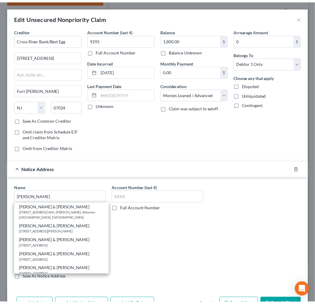
scroll to position [143, 0]
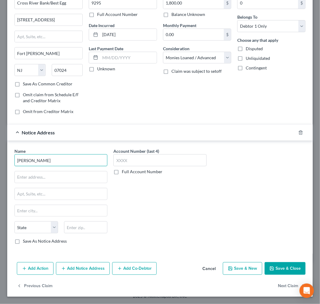
click at [50, 154] on input "[PERSON_NAME]" at bounding box center [60, 160] width 93 height 12
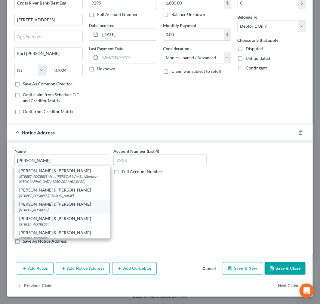
click at [58, 201] on div "[PERSON_NAME] & [PERSON_NAME]" at bounding box center [62, 204] width 86 height 6
type input "[PERSON_NAME] & [PERSON_NAME]"
type input "[STREET_ADDRESS]"
type input "Ste. 250"
type input "[GEOGRAPHIC_DATA]"
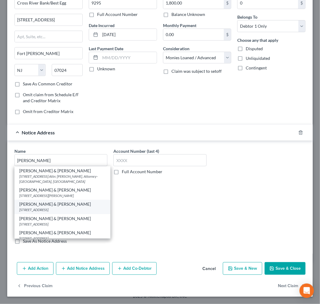
select select "24"
type input "55441"
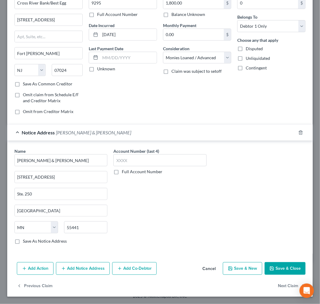
click at [274, 263] on button "Save & Close" at bounding box center [285, 268] width 41 height 13
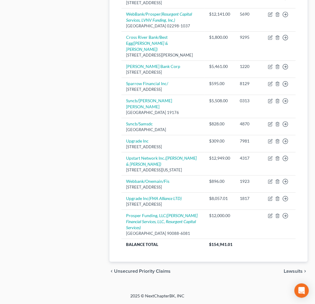
click at [64, 133] on div "Case Dashboard Payments Invoices Payments Payments Credit Report Client Profile" at bounding box center [55, 3] width 102 height 557
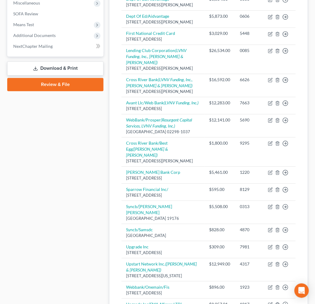
scroll to position [234, 0]
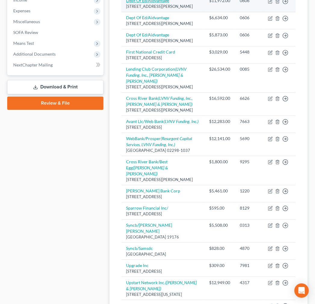
click at [169, 3] on link "Dept Of Ed/Aidvantage" at bounding box center [147, 0] width 43 height 5
select select "48"
select select "17"
select select "0"
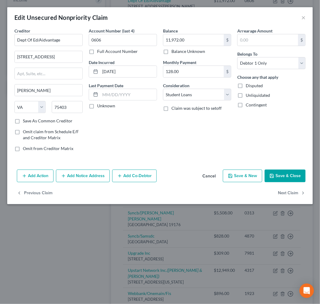
click at [275, 182] on button "Save & Close" at bounding box center [285, 176] width 41 height 13
type input "0"
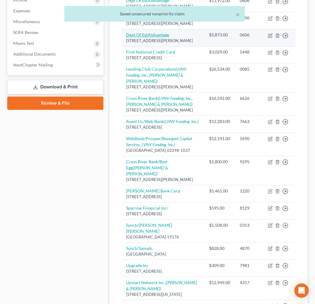
click at [155, 37] on link "Dept Of Ed/Aidvantage" at bounding box center [147, 34] width 43 height 5
select select "48"
select select "17"
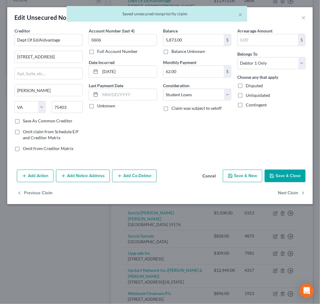
click at [283, 182] on button "Save & Close" at bounding box center [285, 176] width 41 height 13
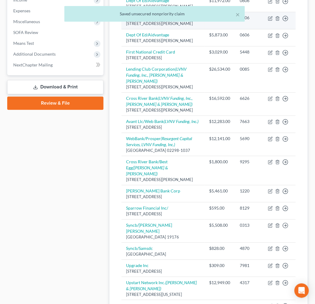
click at [166, 20] on link "Dept Of Ed/Aidvantage" at bounding box center [147, 17] width 43 height 5
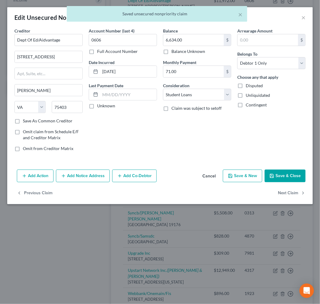
click at [278, 182] on button "Save & Close" at bounding box center [285, 176] width 41 height 13
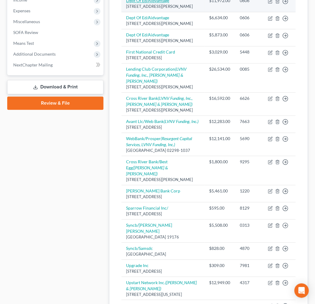
click at [166, 3] on link "Dept Of Ed/Aidvantage" at bounding box center [147, 0] width 43 height 5
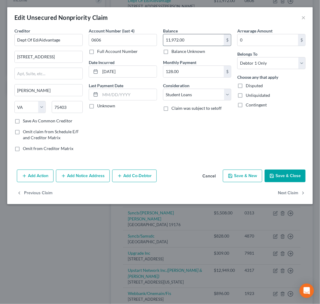
click at [192, 46] on input "11,972.00" at bounding box center [193, 39] width 60 height 11
click at [278, 182] on button "Save & Close" at bounding box center [285, 176] width 41 height 13
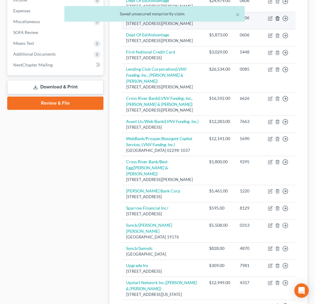
click at [278, 19] on line "button" at bounding box center [278, 18] width 0 height 1
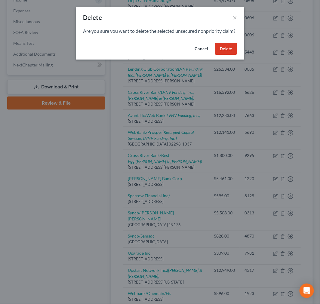
click at [237, 55] on button "Delete" at bounding box center [226, 49] width 22 height 12
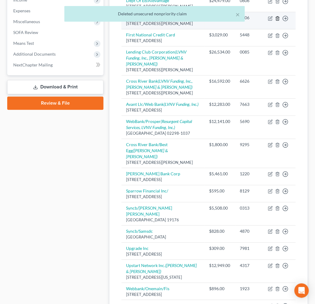
click at [278, 21] on icon "button" at bounding box center [277, 18] width 5 height 5
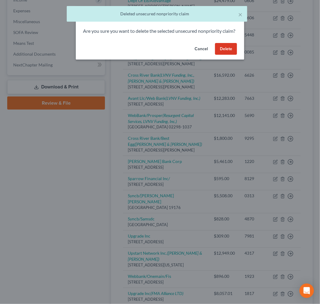
click at [237, 55] on button "Delete" at bounding box center [226, 49] width 22 height 12
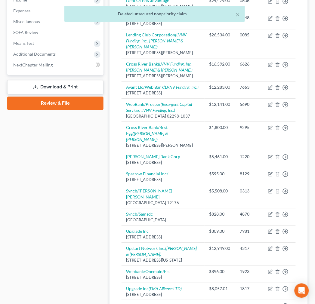
click at [103, 241] on div "Case Dashboard Payments Invoices Payments Payments Credit Report Client Profile" at bounding box center [55, 110] width 102 height 522
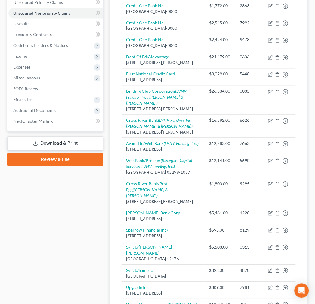
scroll to position [0, 0]
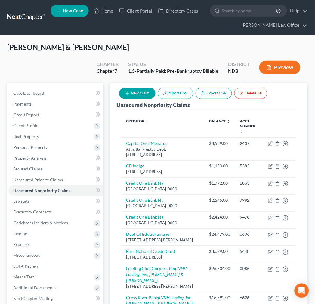
click at [28, 77] on div "[PERSON_NAME] & [PERSON_NAME] Upgraded Chapter Chapter 7 Status 1.5-Partially P…" at bounding box center [157, 62] width 300 height 41
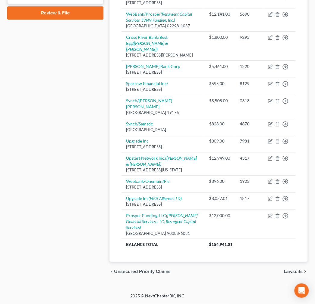
scroll to position [550, 0]
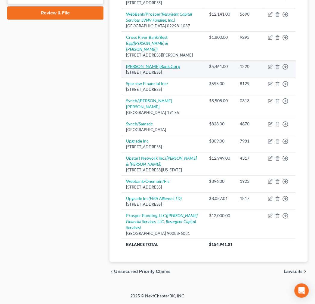
click at [152, 69] on link "[PERSON_NAME] Bank Corp" at bounding box center [153, 66] width 54 height 5
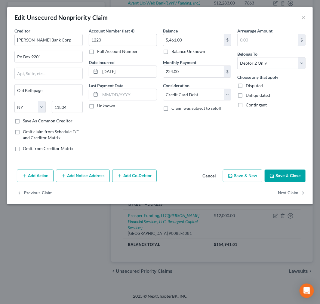
click at [283, 182] on button "Save & Close" at bounding box center [285, 176] width 41 height 13
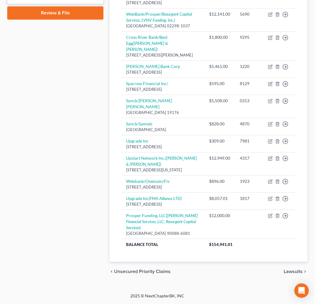
click at [35, 170] on div "Case Dashboard Payments Invoices Payments Payments Credit Report Client Profile" at bounding box center [55, 20] width 102 height 522
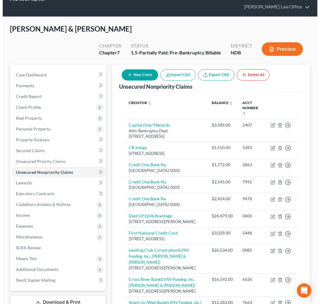
scroll to position [0, 0]
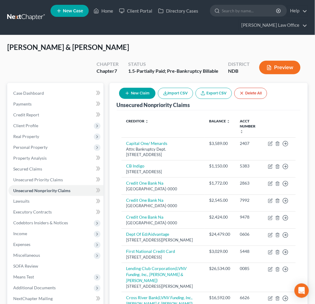
click at [152, 99] on button "New Claim" at bounding box center [137, 93] width 36 height 11
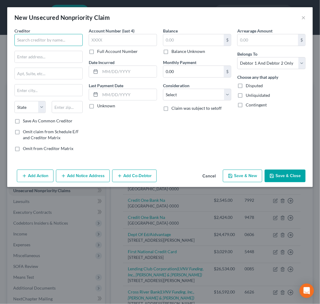
click at [80, 43] on input "text" at bounding box center [48, 40] width 68 height 12
click at [64, 46] on input "text" at bounding box center [48, 40] width 68 height 12
click at [65, 46] on input "text" at bounding box center [48, 40] width 68 height 12
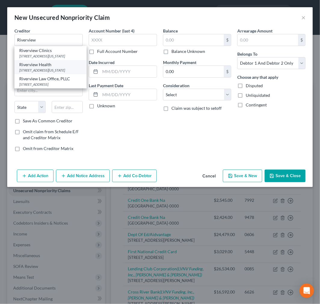
click at [51, 68] on div "Riverview Health" at bounding box center [50, 65] width 63 height 6
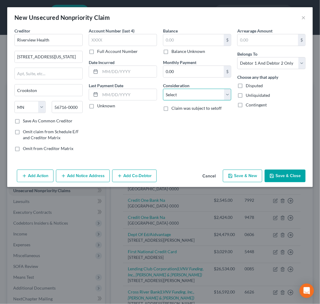
click at [201, 101] on select "Select Cable / Satellite Services Collection Agency Credit Card Debt Debt Couns…" at bounding box center [197, 95] width 68 height 12
click at [163, 101] on select "Select Cable / Satellite Services Collection Agency Credit Card Debt Debt Couns…" at bounding box center [197, 95] width 68 height 12
click at [193, 46] on input "text" at bounding box center [193, 39] width 60 height 11
click at [186, 46] on input "200" at bounding box center [193, 39] width 60 height 11
click at [197, 46] on input "1,200" at bounding box center [193, 39] width 60 height 11
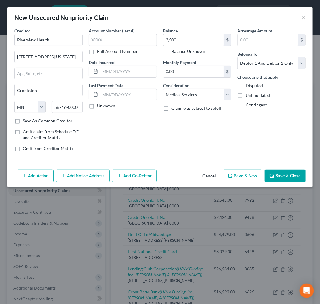
click at [275, 182] on button "Save & Close" at bounding box center [285, 176] width 41 height 13
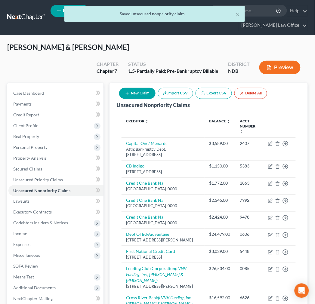
click at [136, 99] on button "New Claim" at bounding box center [137, 93] width 36 height 11
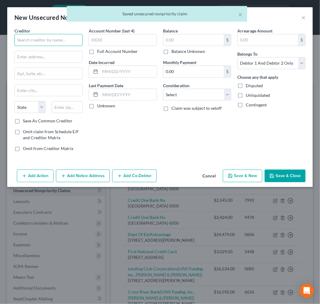
click at [70, 46] on input "text" at bounding box center [48, 40] width 68 height 12
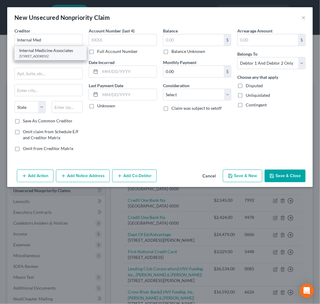
click at [61, 54] on div "Internal Medicine Associates" at bounding box center [50, 51] width 63 height 6
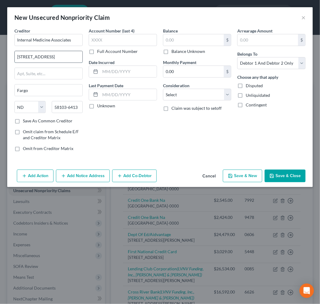
click at [73, 63] on input "[STREET_ADDRESS]" at bounding box center [49, 56] width 68 height 11
click at [77, 63] on input "[STREET_ADDRESS] S. Suite 200" at bounding box center [49, 56] width 68 height 11
click at [69, 113] on input "58103-6413" at bounding box center [67, 107] width 31 height 12
drag, startPoint x: 214, startPoint y: 117, endPoint x: 211, endPoint y: 122, distance: 5.2
click at [214, 101] on select "Select Cable / Satellite Services Collection Agency Credit Card Debt Debt Couns…" at bounding box center [197, 95] width 68 height 12
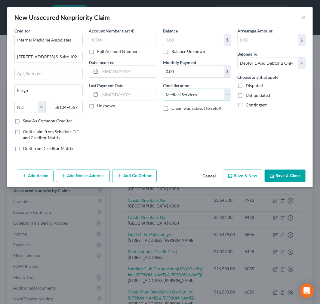
click at [163, 101] on select "Select Cable / Satellite Services Collection Agency Credit Card Debt Debt Couns…" at bounding box center [197, 95] width 68 height 12
click at [189, 46] on input "text" at bounding box center [193, 39] width 60 height 11
click at [272, 182] on button "Save & Close" at bounding box center [285, 176] width 41 height 13
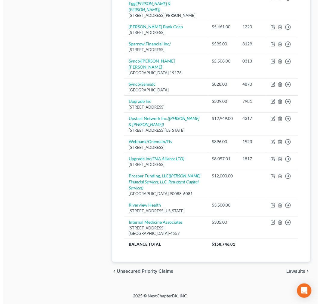
scroll to position [787, 0]
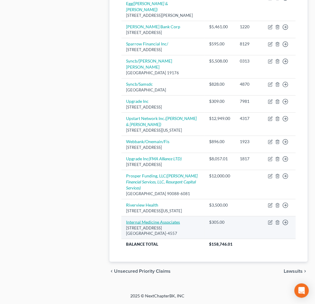
click at [146, 220] on link "Internal Medicine Associates" at bounding box center [153, 222] width 54 height 5
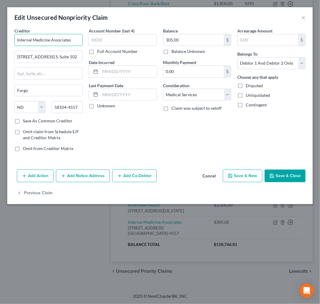
click at [42, 46] on input "Internal Medicine Associates" at bounding box center [48, 40] width 68 height 12
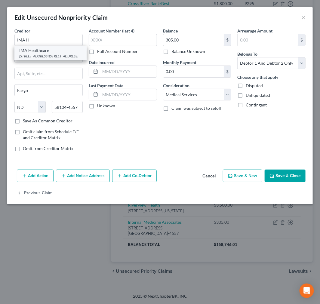
click at [40, 59] on div "[STREET_ADDRESS] [STREET_ADDRESS]" at bounding box center [50, 56] width 63 height 5
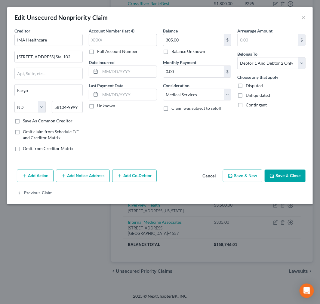
click at [269, 182] on button "Save & Close" at bounding box center [285, 176] width 41 height 13
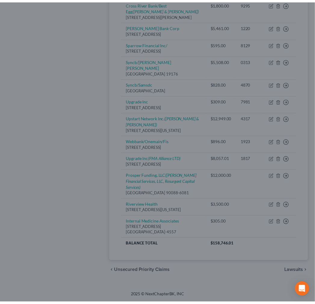
scroll to position [773, 0]
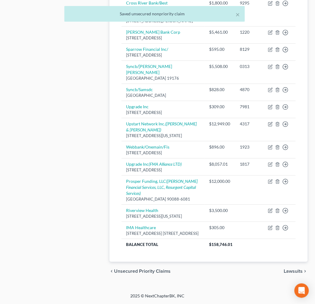
click at [100, 174] on div "Case Dashboard Payments Invoices Payments Payments Credit Report Client Profile" at bounding box center [55, 3] width 102 height 557
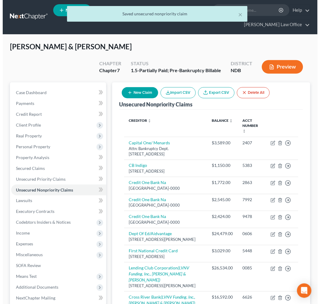
scroll to position [0, 0]
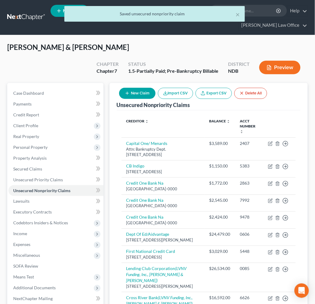
click at [150, 99] on button "New Claim" at bounding box center [137, 93] width 36 height 11
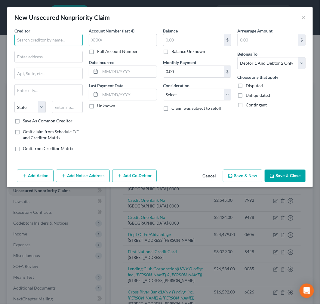
click at [52, 44] on input "text" at bounding box center [48, 40] width 68 height 12
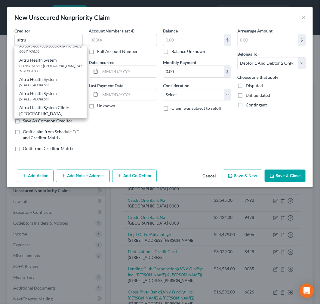
scroll to position [79, 0]
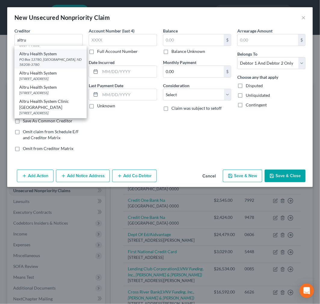
click at [71, 57] on div "Altru Health System" at bounding box center [50, 54] width 63 height 6
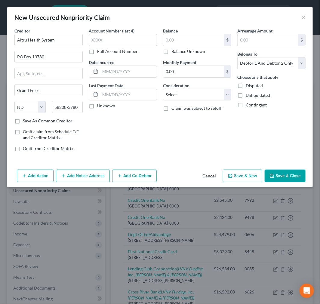
scroll to position [0, 0]
click at [114, 46] on input "text" at bounding box center [123, 40] width 68 height 12
click at [205, 101] on select "Select Cable / Satellite Services Collection Agency Credit Card Debt Debt Couns…" at bounding box center [197, 95] width 68 height 12
click at [163, 101] on select "Select Cable / Satellite Services Collection Agency Credit Card Debt Debt Couns…" at bounding box center [197, 95] width 68 height 12
click at [190, 46] on input "text" at bounding box center [193, 39] width 60 height 11
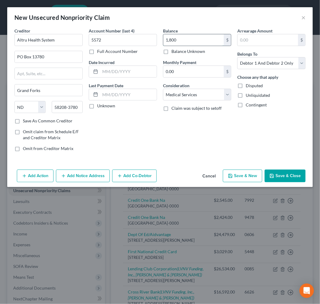
click at [195, 46] on input "1,800" at bounding box center [193, 39] width 60 height 11
click at [110, 182] on button "Add Notice Address" at bounding box center [83, 176] width 54 height 13
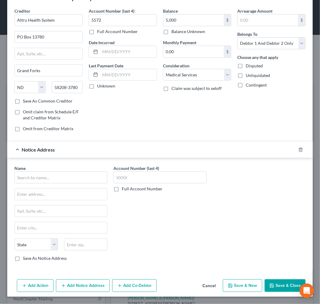
scroll to position [67, 0]
click at [69, 183] on input "text" at bounding box center [60, 177] width 93 height 12
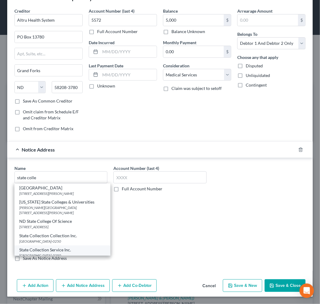
click at [57, 253] on div "State Collection Service Inc." at bounding box center [62, 250] width 86 height 6
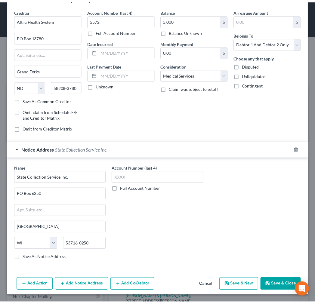
scroll to position [122, 0]
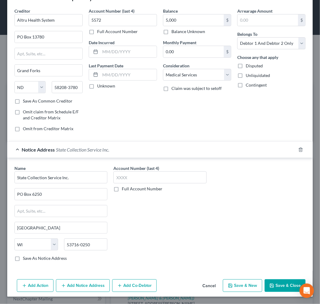
click at [276, 279] on button "Save & Close" at bounding box center [285, 285] width 41 height 13
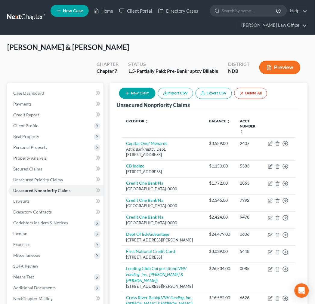
click at [139, 138] on th "Creditor expand_more expand_less unfold_more" at bounding box center [163, 126] width 83 height 23
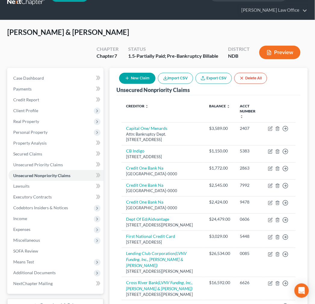
scroll to position [451, 0]
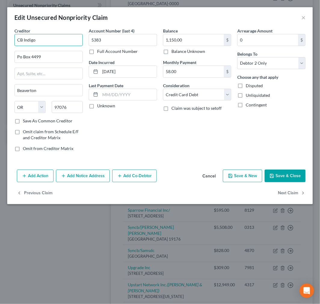
click at [51, 46] on input "CB Indigo" at bounding box center [48, 40] width 68 height 12
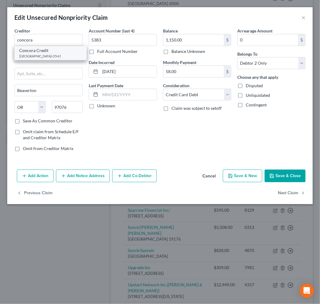
click at [41, 54] on div "Concora Credit" at bounding box center [50, 51] width 63 height 6
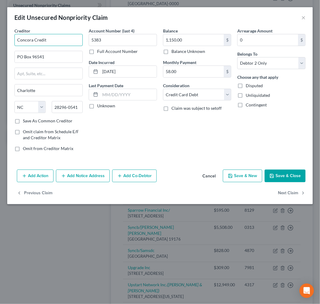
click at [65, 46] on input "Concora Credit" at bounding box center [48, 40] width 68 height 12
click at [290, 182] on button "Save & Close" at bounding box center [285, 176] width 41 height 13
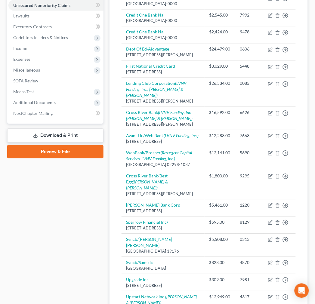
click at [55, 269] on div "Case Dashboard Payments Invoices Payments Payments Credit Report Client Profile" at bounding box center [55, 191] width 102 height 586
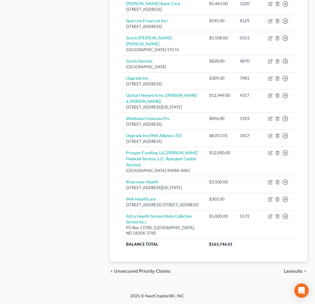
scroll to position [743, 0]
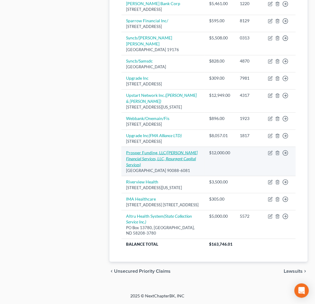
click at [146, 161] on icon "([PERSON_NAME] Financial Services, LLC, Resurgent Capital Services)" at bounding box center [162, 158] width 72 height 17
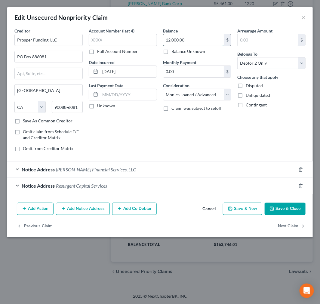
click at [189, 46] on input "12,000.00" at bounding box center [193, 39] width 60 height 11
click at [132, 46] on input "text" at bounding box center [123, 40] width 68 height 12
click at [272, 215] on button "Save & Close" at bounding box center [285, 209] width 41 height 13
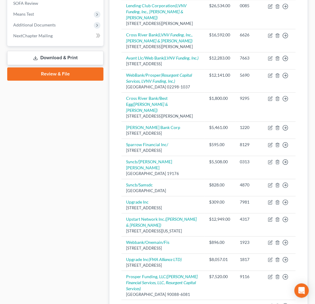
scroll to position [458, 0]
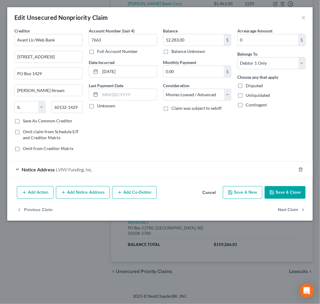
click at [271, 199] on button "Save & Close" at bounding box center [285, 192] width 41 height 13
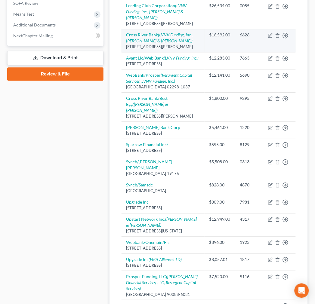
click at [140, 43] on link "Cross River Bank (LVNV Funding, Inc., [PERSON_NAME] & [PERSON_NAME])" at bounding box center [159, 37] width 66 height 11
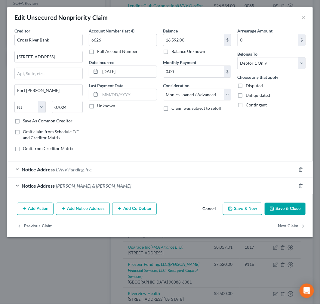
click at [265, 215] on button "Save & Close" at bounding box center [285, 209] width 41 height 13
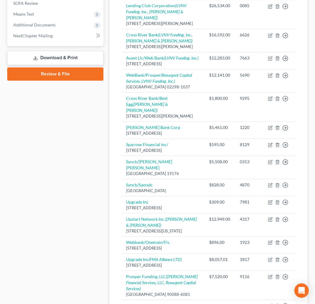
scroll to position [458, 0]
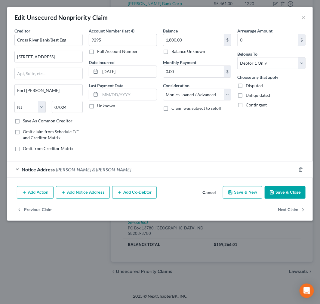
click at [265, 199] on button "Save & Close" at bounding box center [285, 192] width 41 height 13
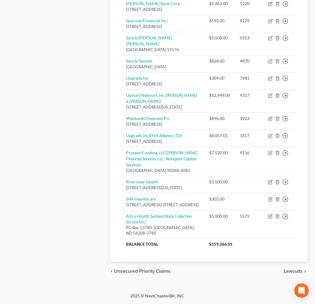
scroll to position [643, 0]
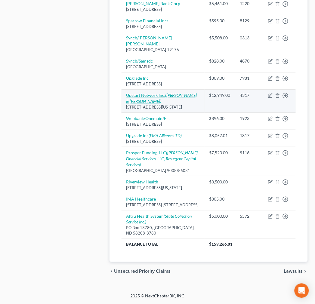
click at [149, 104] on link "Upstart Network Inc. ([PERSON_NAME] & [PERSON_NAME])" at bounding box center [161, 98] width 71 height 11
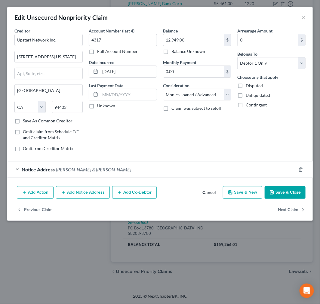
click at [267, 199] on button "Save & Close" at bounding box center [285, 192] width 41 height 13
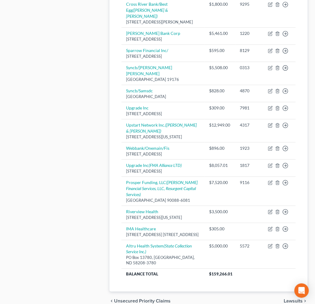
scroll to position [614, 0]
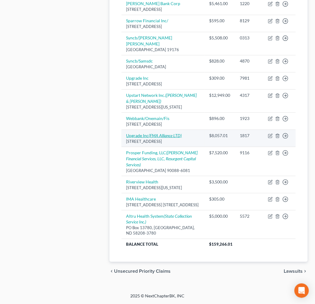
click at [165, 138] on icon "(FMA Alliance LTD)" at bounding box center [165, 135] width 33 height 5
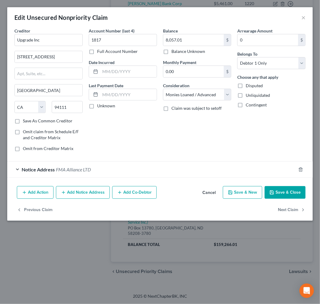
click at [269, 199] on button "Save & Close" at bounding box center [285, 192] width 41 height 13
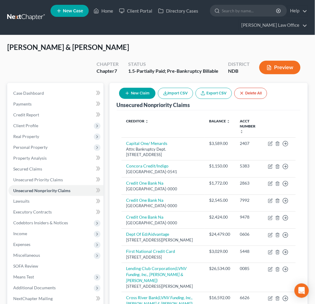
scroll to position [586, 0]
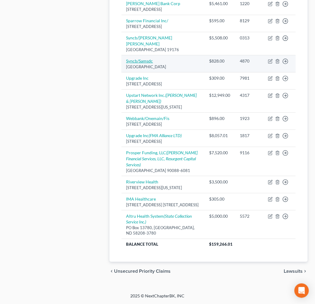
click at [153, 63] on link "Syncb/Samsdc" at bounding box center [139, 60] width 27 height 5
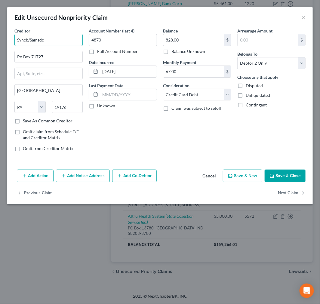
click at [68, 46] on input "Syncb/Samsdc" at bounding box center [48, 40] width 68 height 12
click at [275, 182] on button "Save & Close" at bounding box center [285, 176] width 41 height 13
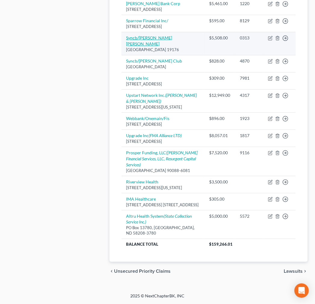
click at [147, 46] on link "Syncb/[PERSON_NAME] [PERSON_NAME]" at bounding box center [149, 40] width 46 height 11
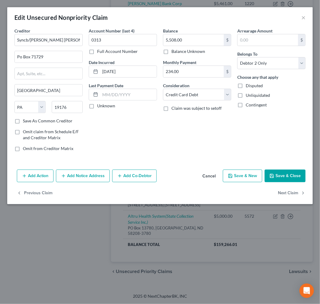
click at [270, 178] on icon "button" at bounding box center [272, 176] width 4 height 4
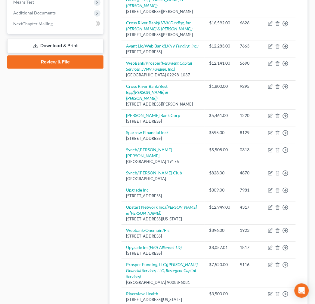
scroll to position [678, 0]
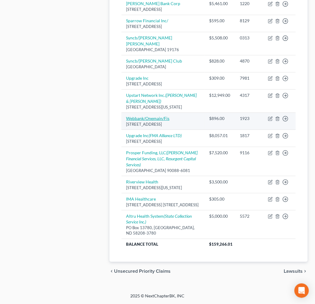
click at [168, 121] on link "Webbank/Onemain/Fis" at bounding box center [147, 118] width 43 height 5
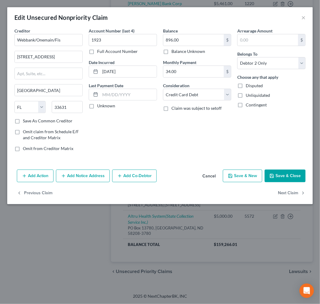
click at [269, 178] on icon "button" at bounding box center [271, 176] width 5 height 5
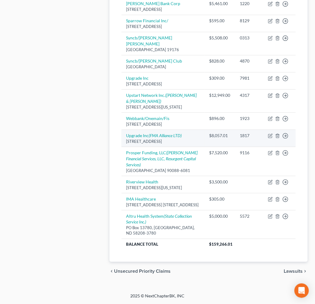
scroll to position [494, 0]
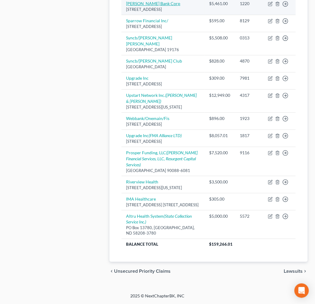
click at [146, 6] on link "[PERSON_NAME] Bank Corp" at bounding box center [153, 3] width 54 height 5
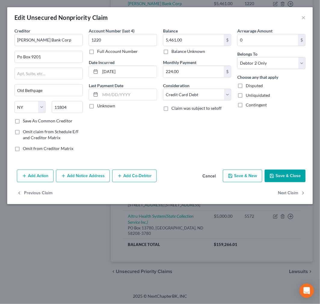
click at [271, 182] on button "Save & Close" at bounding box center [285, 176] width 41 height 13
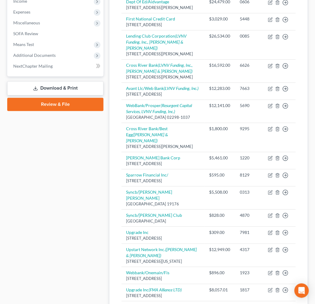
scroll to position [228, 0]
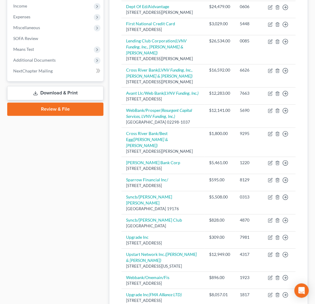
click at [88, 236] on div "Case Dashboard Payments Invoices Payments Payments Credit Report Client Profile" at bounding box center [55, 148] width 102 height 586
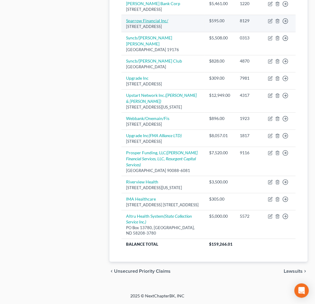
click at [147, 23] on link "Sparrow Financial Inc/" at bounding box center [147, 20] width 42 height 5
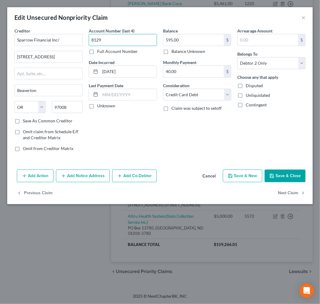
click at [123, 46] on input "8129" at bounding box center [123, 40] width 68 height 12
click at [276, 182] on button "Save & Close" at bounding box center [285, 176] width 41 height 13
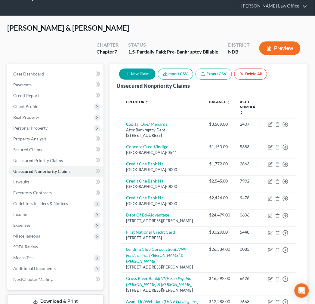
scroll to position [0, 0]
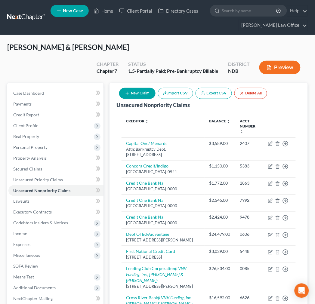
click at [139, 99] on button "New Claim" at bounding box center [137, 93] width 36 height 11
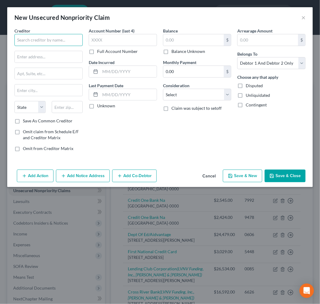
click at [63, 46] on input "text" at bounding box center [48, 40] width 68 height 12
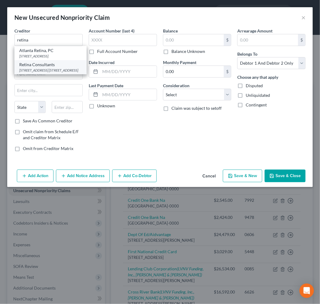
click at [55, 68] on div "Retina Consultants" at bounding box center [50, 65] width 63 height 6
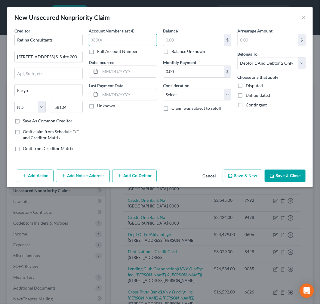
click at [120, 46] on input "text" at bounding box center [123, 40] width 68 height 12
click at [191, 46] on input "text" at bounding box center [193, 39] width 60 height 11
click at [181, 101] on select "Select Cable / Satellite Services Collection Agency Credit Card Debt Debt Couns…" at bounding box center [197, 95] width 68 height 12
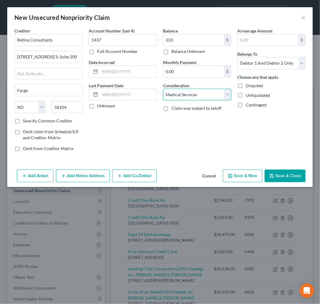
click at [163, 101] on select "Select Cable / Satellite Services Collection Agency Credit Card Debt Debt Couns…" at bounding box center [197, 95] width 68 height 12
click at [275, 182] on button "Save & Close" at bounding box center [285, 176] width 41 height 13
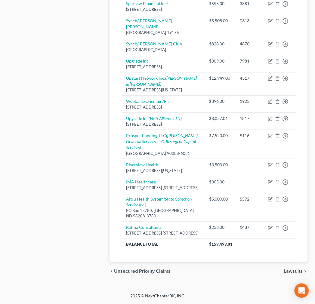
scroll to position [798, 0]
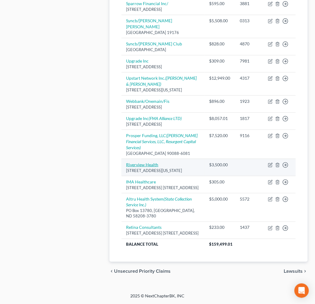
click at [158, 162] on link "Riverview Health" at bounding box center [142, 164] width 32 height 5
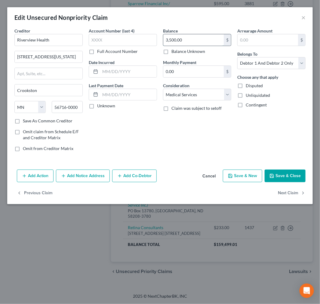
click at [172, 46] on input "3,500.00" at bounding box center [193, 39] width 60 height 11
click at [274, 182] on button "Save & Close" at bounding box center [285, 176] width 41 height 13
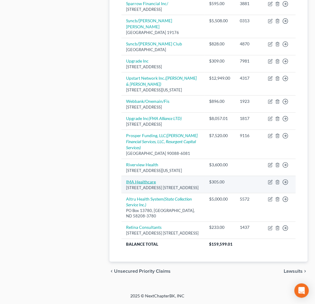
click at [149, 184] on link "IMA Healthcare" at bounding box center [141, 181] width 30 height 5
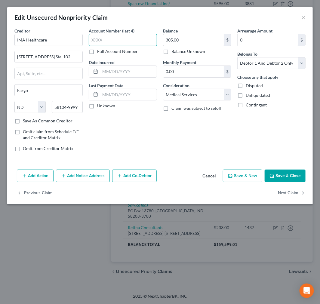
click at [139, 46] on input "text" at bounding box center [123, 40] width 68 height 12
click at [284, 182] on button "Save & Close" at bounding box center [285, 176] width 41 height 13
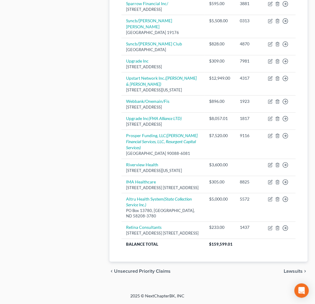
scroll to position [852, 0]
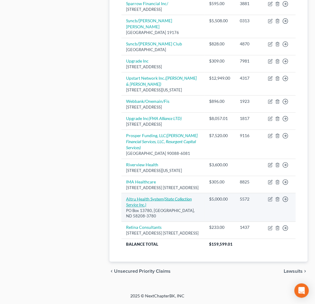
click at [146, 196] on link "Altru Health System (State Collection Service Inc.)" at bounding box center [159, 201] width 66 height 11
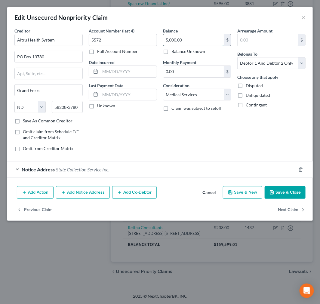
click at [192, 45] on input "5,000.00" at bounding box center [193, 39] width 60 height 11
paste input "9540.64"
click at [275, 199] on button "Save & Close" at bounding box center [285, 192] width 41 height 13
